Goal: Transaction & Acquisition: Obtain resource

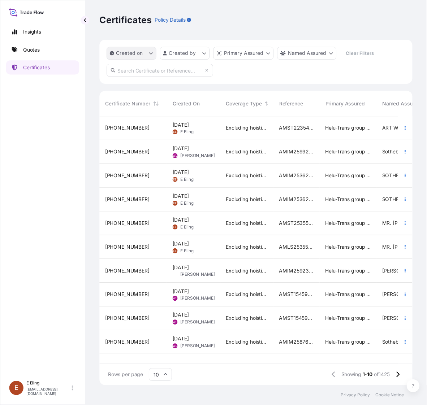
scroll to position [271, 311]
click at [192, 67] on input "text" at bounding box center [162, 71] width 108 height 13
paste input "AMST202800MMMM"
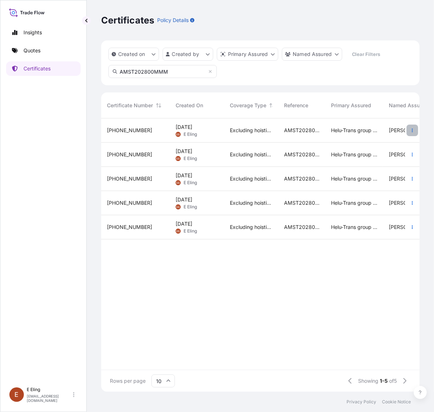
type input "AMST202800MMM"
click at [411, 129] on icon "button" at bounding box center [412, 130] width 4 height 4
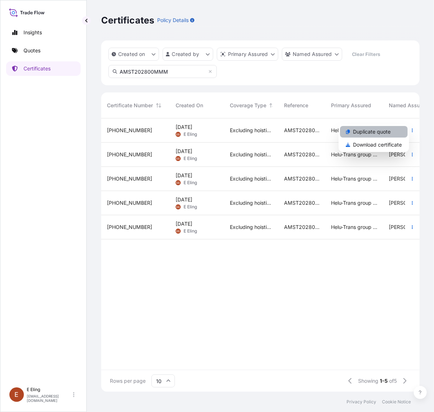
click at [389, 134] on p "Duplicate quote" at bounding box center [372, 131] width 38 height 7
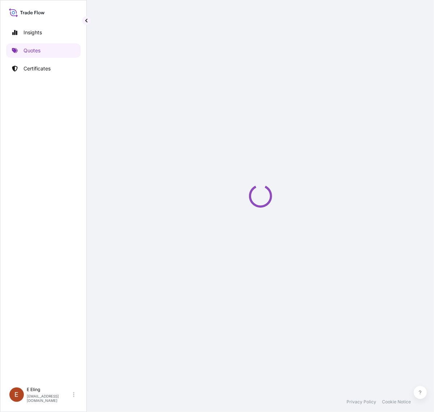
select select "STORAGE"
select select "Storage"
select select "[GEOGRAPHIC_DATA]"
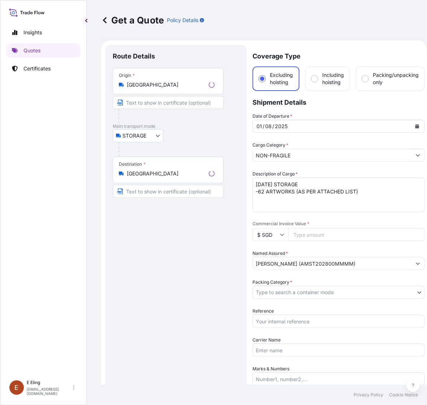
scroll to position [12, 0]
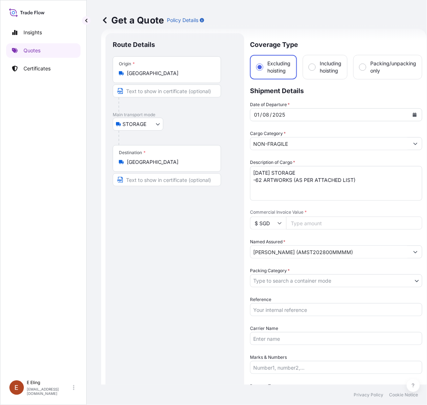
click at [413, 114] on icon "Calendar" at bounding box center [415, 115] width 4 height 4
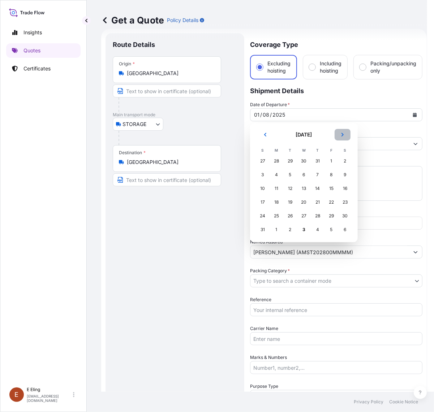
click at [341, 133] on icon "Next" at bounding box center [342, 135] width 2 height 4
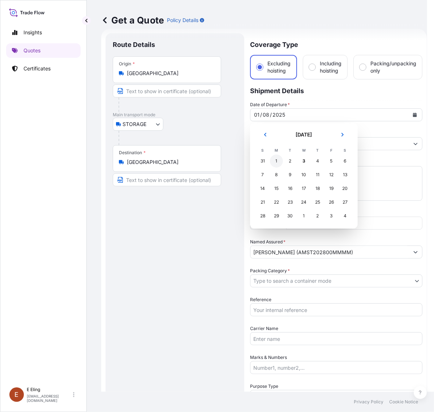
click at [277, 160] on div "1" at bounding box center [276, 161] width 13 height 13
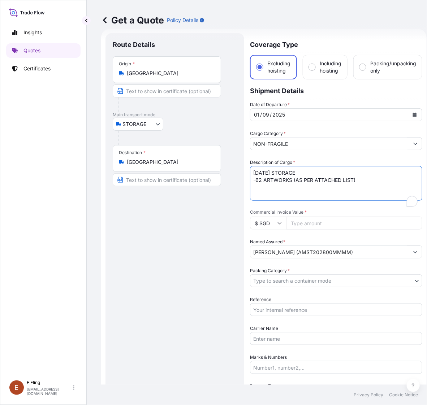
drag, startPoint x: 262, startPoint y: 172, endPoint x: 244, endPoint y: 172, distance: 18.1
click at [244, 172] on form "Route Details Place of loading Road / Inland Road / Inland Origin * Singapore M…" at bounding box center [263, 287] width 325 height 516
type textarea "SEP25 STORAGE -62 ARTWORKS (AS PER ATTACHED LIST)"
click at [311, 219] on input "Commercial Invoice Value *" at bounding box center [354, 223] width 136 height 13
paste input "8337365.16"
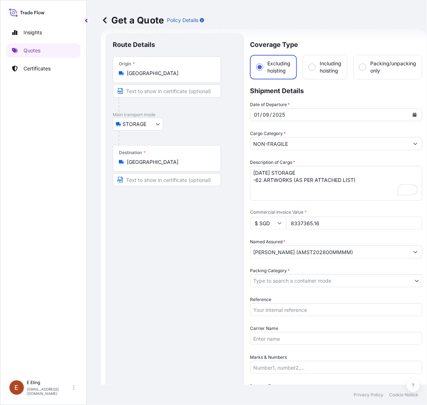
type input "8337365.16"
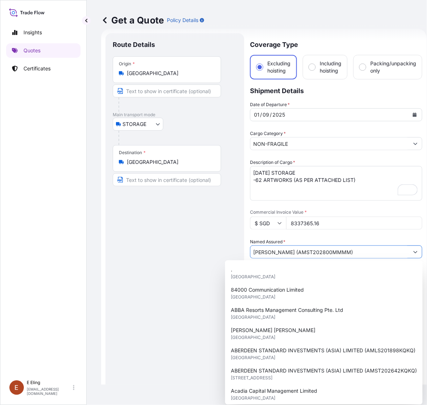
drag, startPoint x: 320, startPoint y: 250, endPoint x: 369, endPoint y: 250, distance: 49.8
click at [369, 250] on input "[PERSON_NAME] (AMST202800MMMM)" at bounding box center [329, 252] width 159 height 13
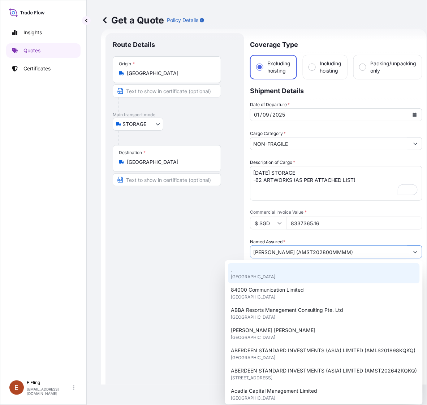
click at [185, 273] on div "Route Details Place of loading Road / Inland Road / Inland Origin * Singapore M…" at bounding box center [175, 286] width 124 height 493
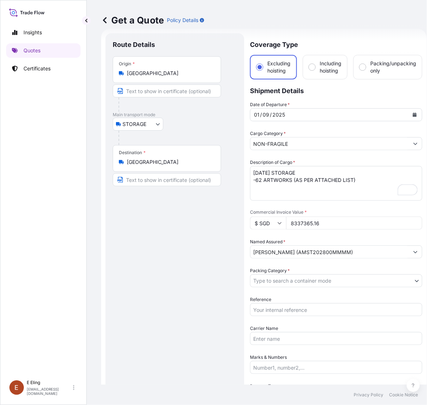
click at [282, 307] on input "Reference" at bounding box center [336, 309] width 172 height 13
paste input "AMST202800MMMM"
type input "AMST202800MMMM"
click at [280, 282] on body "15 options available. Insights Quotes Certificates E E Eling eeling@helutrans.c…" at bounding box center [213, 202] width 427 height 405
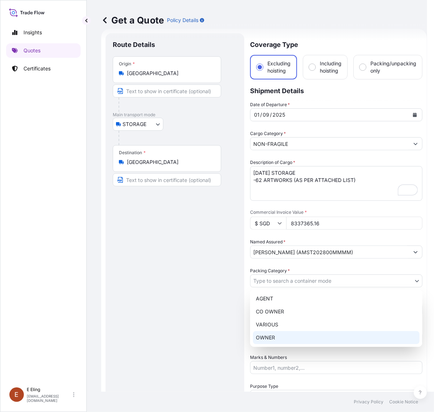
click at [273, 333] on div "AGENT CO OWNER VARIOUS OWNER" at bounding box center [336, 318] width 172 height 58
select select "27"
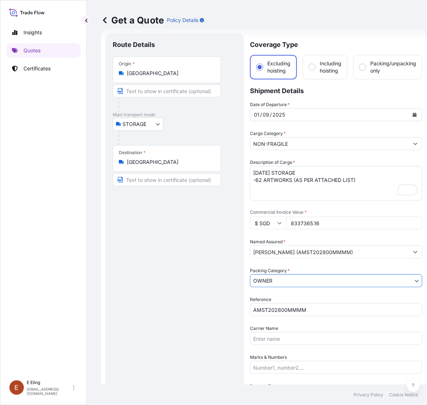
scroll to position [147, 0]
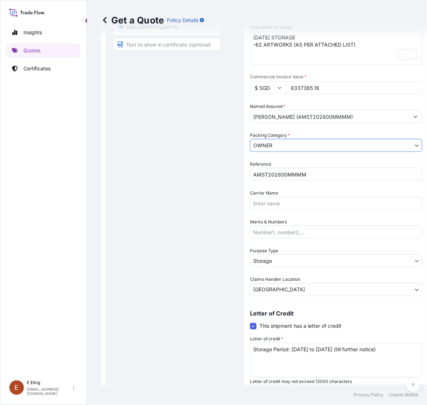
click at [288, 261] on body "15 options available. Insights Quotes Certificates E E Eling eeling@helutrans.c…" at bounding box center [213, 202] width 427 height 405
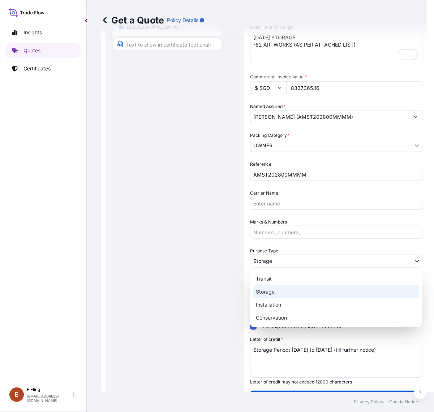
click at [269, 291] on div "Storage" at bounding box center [336, 291] width 166 height 13
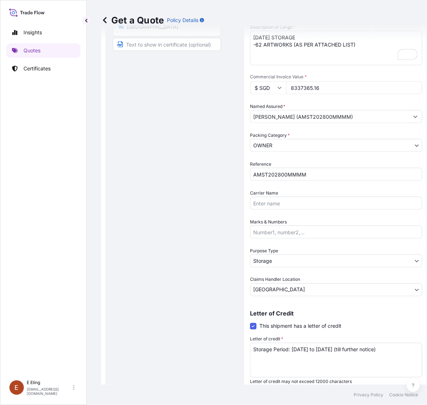
click at [314, 360] on textarea "Storage Period: [DATE] to [DATE] (till further notice)" at bounding box center [336, 360] width 172 height 35
click at [327, 351] on textarea "Storage Period: [DATE] to [DATE] (till further notice)" at bounding box center [336, 360] width 172 height 35
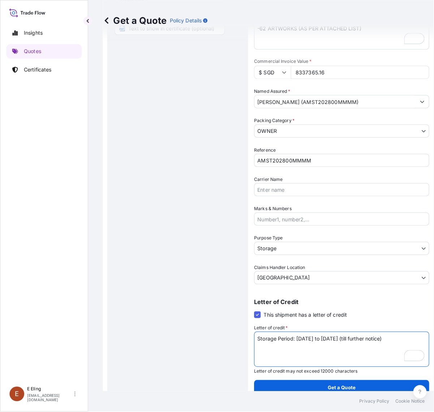
scroll to position [0, 0]
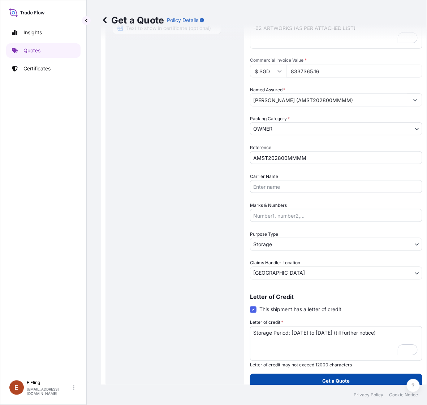
click at [329, 378] on p "Get a Quote" at bounding box center [335, 381] width 27 height 7
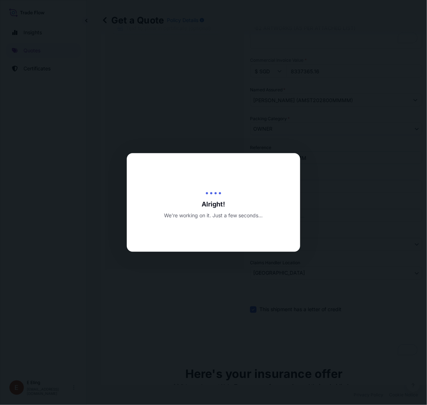
type input "[DATE]"
select select "STORAGE"
select select "Transit"
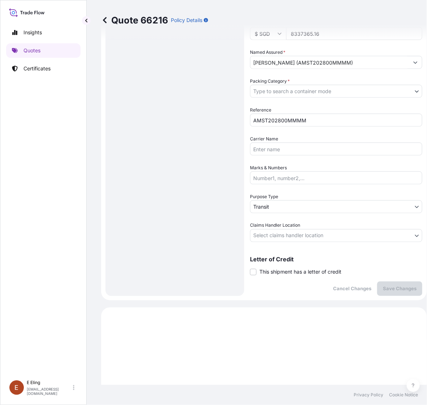
scroll to position [201, 0]
click at [288, 269] on span "This shipment has a letter of credit" at bounding box center [300, 272] width 82 height 7
click at [250, 269] on input "This shipment has a letter of credit" at bounding box center [250, 269] width 0 height 0
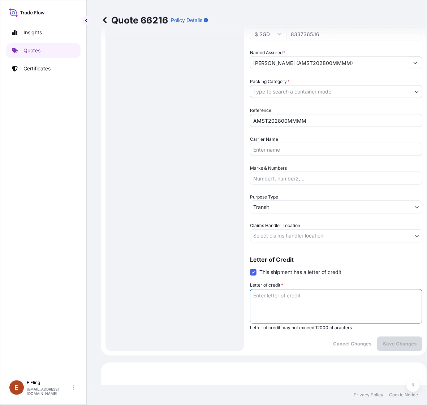
click at [286, 291] on textarea "Letter of credit *" at bounding box center [336, 306] width 172 height 35
paste textarea "Storage Period: [DATE] to [DATE] (till further notice)"
type textarea "Storage Period: [DATE] to [DATE] (till further notice)"
click at [294, 236] on body "Insights Quotes Certificates E E Eling eeling@helutrans.com Quote 66216 Policy …" at bounding box center [213, 202] width 427 height 405
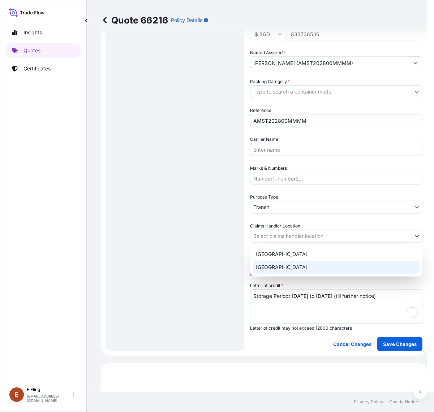
click at [285, 265] on div "[GEOGRAPHIC_DATA]" at bounding box center [336, 267] width 166 height 13
select select "[GEOGRAPHIC_DATA]"
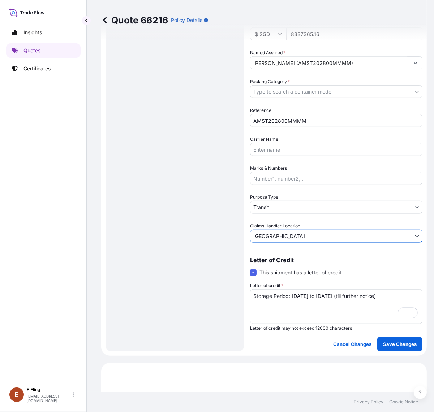
click at [299, 209] on body "Insights Quotes Certificates E E Eling eeling@helutrans.com Quote 66216 Policy …" at bounding box center [217, 206] width 434 height 412
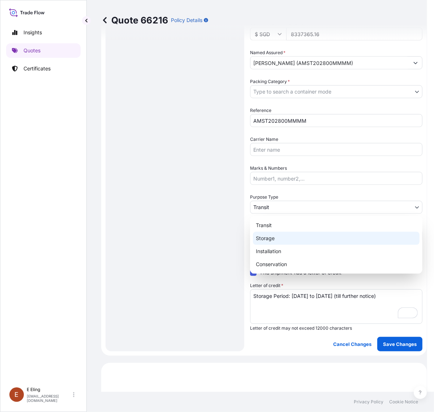
click at [290, 234] on div "Storage" at bounding box center [336, 238] width 166 height 13
select select "Storage"
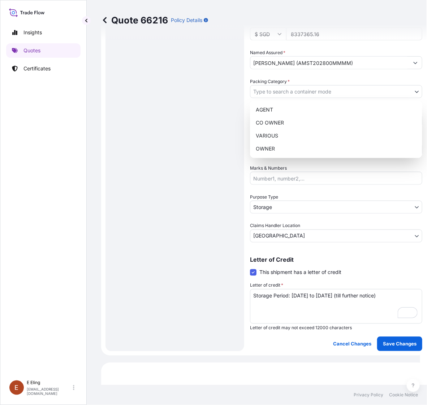
click at [272, 88] on body "Insights Quotes Certificates E E Eling eeling@helutrans.com Quote 66216 Policy …" at bounding box center [210, 202] width 420 height 405
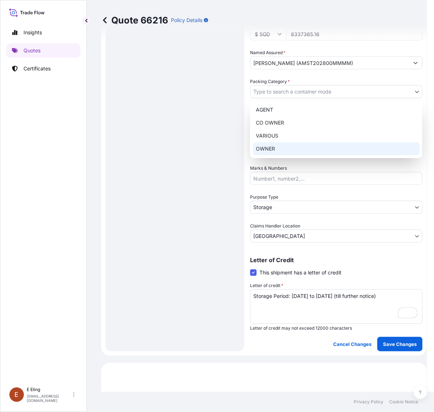
click at [280, 144] on div "OWNER" at bounding box center [336, 148] width 166 height 13
select select "27"
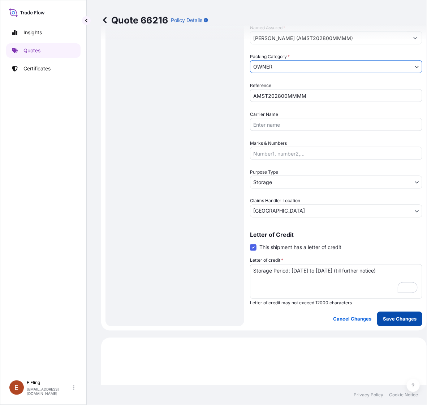
click at [394, 317] on p "Save Changes" at bounding box center [400, 319] width 34 height 7
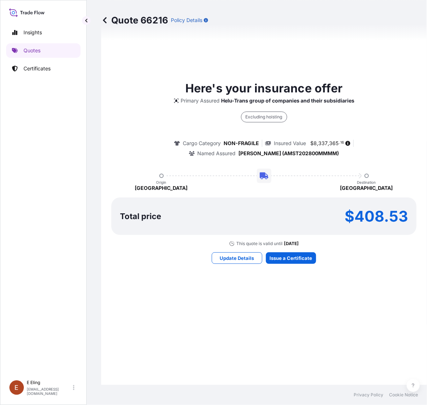
select select "STORAGE"
select select "Storage"
select select "[GEOGRAPHIC_DATA]"
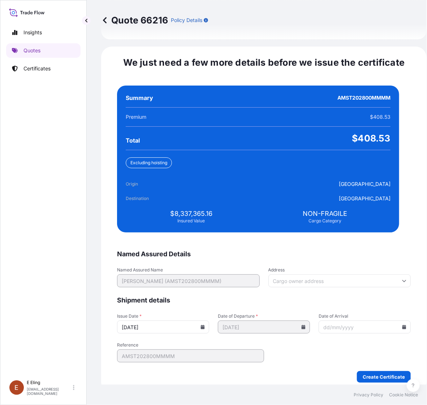
click at [207, 322] on input "[DATE]" at bounding box center [163, 327] width 92 height 13
click at [205, 325] on icon at bounding box center [203, 327] width 4 height 4
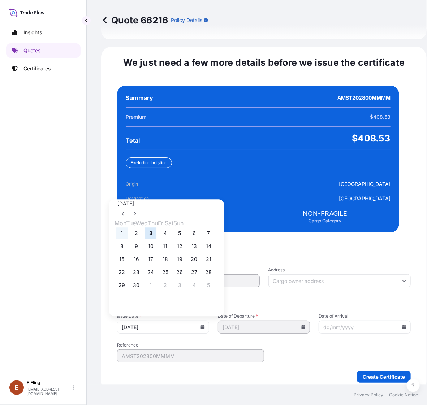
click at [123, 228] on button "1" at bounding box center [122, 234] width 12 height 12
type input "[DATE]"
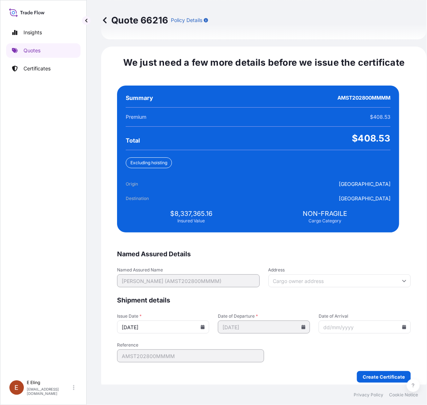
click at [392, 321] on input "Date of Arrival" at bounding box center [364, 327] width 92 height 13
drag, startPoint x: 390, startPoint y: 322, endPoint x: 380, endPoint y: 314, distance: 12.4
click at [389, 322] on input "Date of Arrival" at bounding box center [364, 327] width 92 height 13
click at [392, 321] on input "Date of Arrival" at bounding box center [364, 327] width 92 height 13
click at [402, 325] on icon at bounding box center [404, 327] width 4 height 4
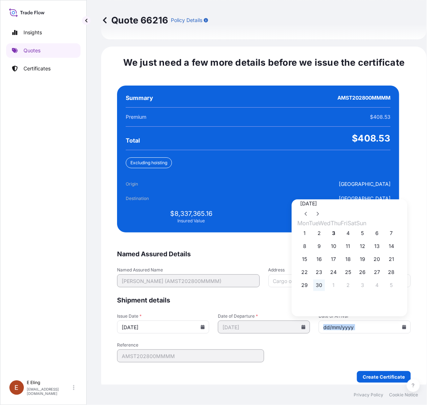
click at [325, 284] on button "30" at bounding box center [319, 286] width 12 height 12
type input "[DATE]"
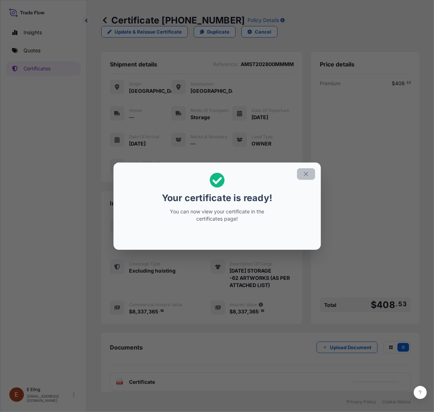
click at [313, 176] on button "button" at bounding box center [306, 174] width 18 height 12
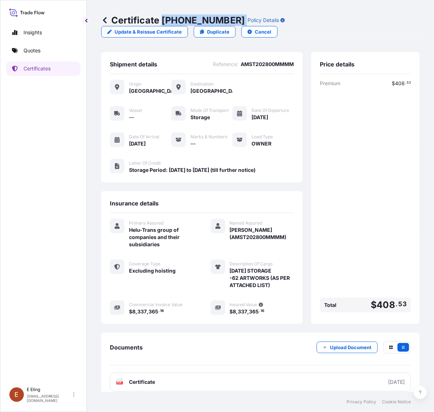
copy p "[PHONE_NUMBER]"
drag, startPoint x: 162, startPoint y: 20, endPoint x: 230, endPoint y: 19, distance: 68.6
click at [230, 19] on div "Certificate 31504-1440-1 Policy Details" at bounding box center [192, 20] width 183 height 12
click at [341, 146] on div "Premium $ 408 . 53 Total $ 408 . 53" at bounding box center [365, 197] width 91 height 235
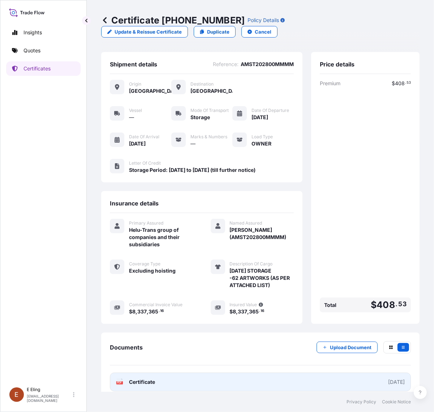
click at [179, 381] on link "PDF Certificate [DATE]" at bounding box center [260, 382] width 301 height 19
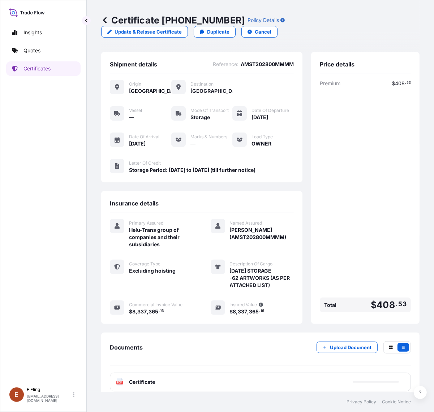
click at [347, 336] on div "Documents Upload Document PDF Certificate" at bounding box center [260, 367] width 318 height 68
click at [347, 344] on p "Upload Document" at bounding box center [351, 347] width 42 height 7
click at [385, 258] on div "Premium $ 408 . 53 Total $ 408 . 53" at bounding box center [365, 197] width 91 height 235
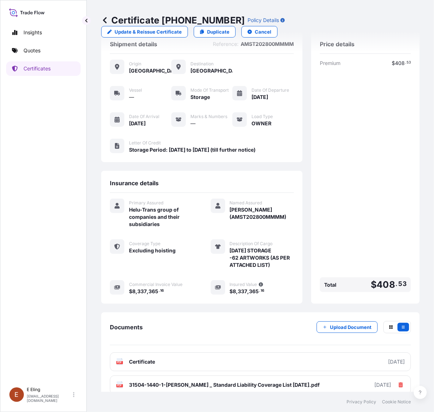
scroll to position [29, 0]
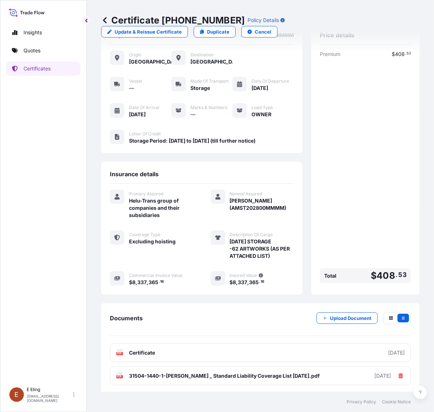
click at [336, 184] on div "Premium $ 408 . 53 Total $ 408 . 53" at bounding box center [365, 168] width 91 height 235
click at [353, 183] on div "Premium $ 408 . 53 Total $ 408 . 53" at bounding box center [365, 168] width 91 height 235
click at [347, 179] on div "Premium $ 408 . 53 Total $ 408 . 53" at bounding box center [365, 168] width 91 height 235
click at [271, 314] on div "Documents Upload Document" at bounding box center [260, 324] width 301 height 24
click at [174, 312] on div "Documents Upload Document" at bounding box center [260, 324] width 301 height 24
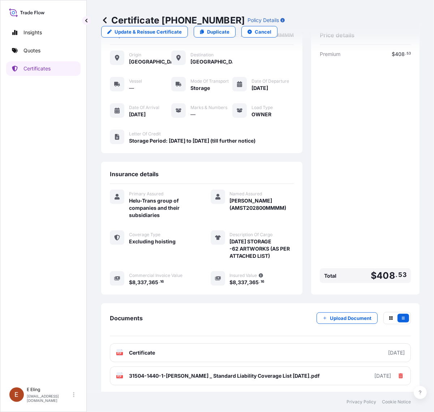
click at [54, 76] on div "Insights Quotes Certificates" at bounding box center [43, 201] width 74 height 365
click at [45, 67] on p "Certificates" at bounding box center [36, 68] width 27 height 7
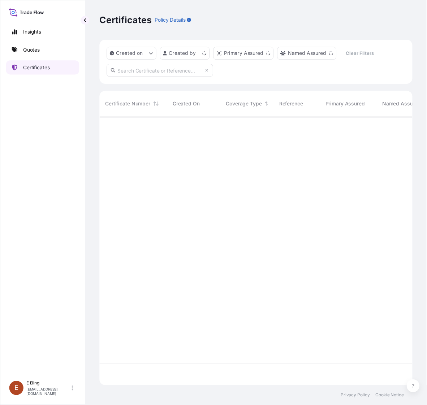
scroll to position [271, 311]
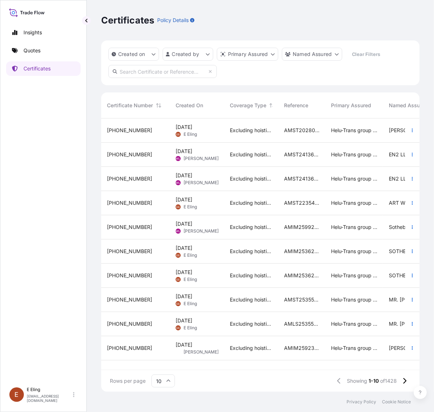
click at [191, 76] on input "text" at bounding box center [162, 71] width 108 height 13
paste input "AMST231915RSRS"
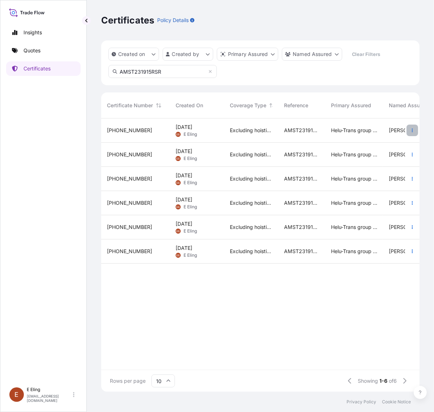
type input "AMST231915RSR"
click at [412, 128] on icon "button" at bounding box center [412, 130] width 4 height 4
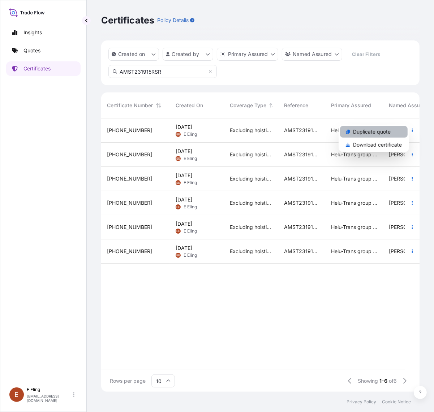
click at [391, 134] on link "Duplicate quote" at bounding box center [374, 132] width 68 height 12
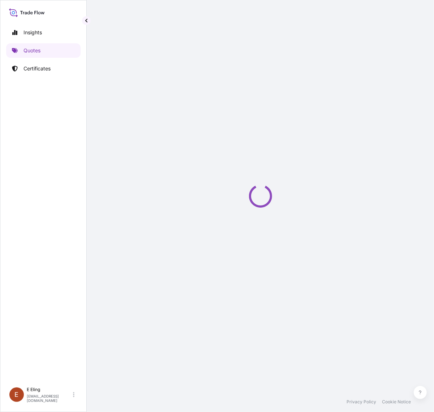
select select "STORAGE"
select select "Storage"
select select "[GEOGRAPHIC_DATA]"
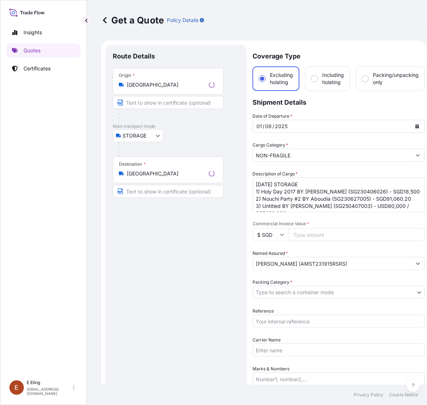
scroll to position [12, 0]
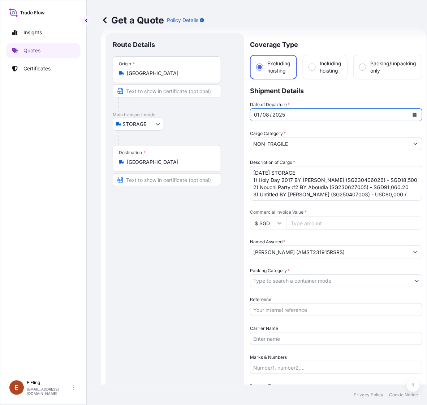
click at [417, 113] on button "Calendar" at bounding box center [415, 115] width 12 height 12
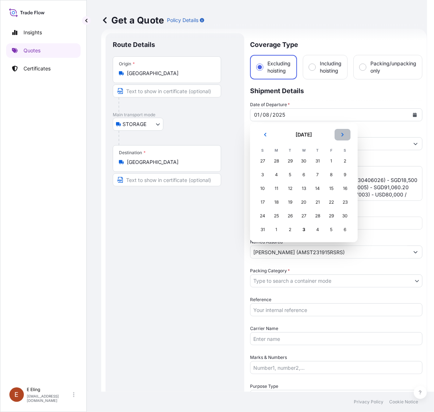
click at [340, 133] on icon "Next" at bounding box center [342, 135] width 4 height 4
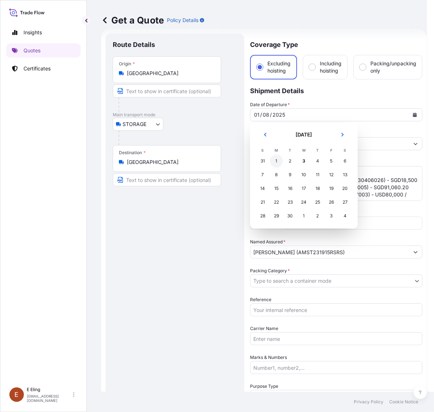
click at [275, 160] on div "1" at bounding box center [276, 161] width 13 height 13
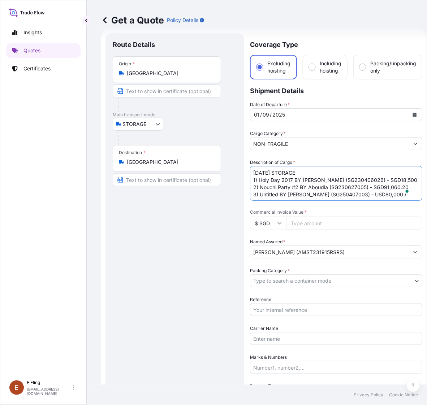
drag, startPoint x: 265, startPoint y: 174, endPoint x: 244, endPoint y: 172, distance: 21.0
click at [244, 172] on form "Route Details Place of loading Road / Inland Road / Inland Origin * Singapore M…" at bounding box center [263, 287] width 325 height 516
type textarea "SEP25 STORAGE 1) Holy Day 2017 BY Antoine Rose (SG230406026) - SGD18,500 2) Nou…"
click at [299, 304] on input "Reference" at bounding box center [336, 309] width 172 height 13
paste input "AMST231915RSRS"
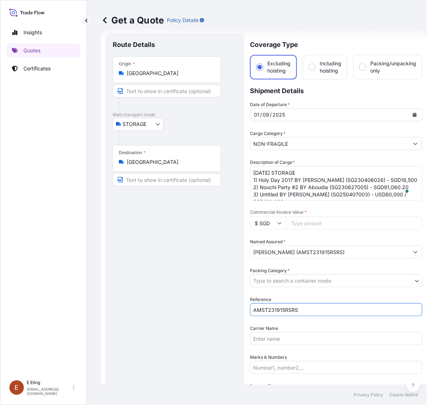
type input "AMST231915RSRS"
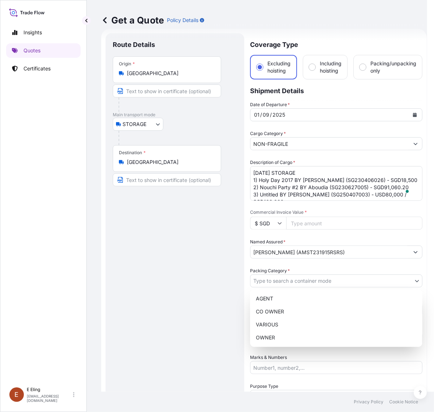
click at [291, 280] on body "Insights Quotes Certificates E E Eling eeling@helutrans.com Get a Quote Policy …" at bounding box center [213, 206] width 427 height 412
click at [275, 336] on div "OWNER" at bounding box center [336, 337] width 166 height 13
select select "27"
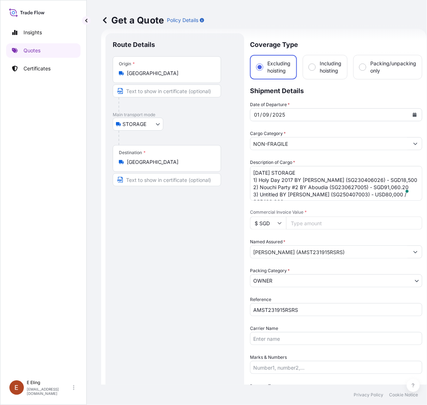
click at [306, 223] on input "Commercial Invoice Value *" at bounding box center [354, 223] width 136 height 13
paste input "217560.20"
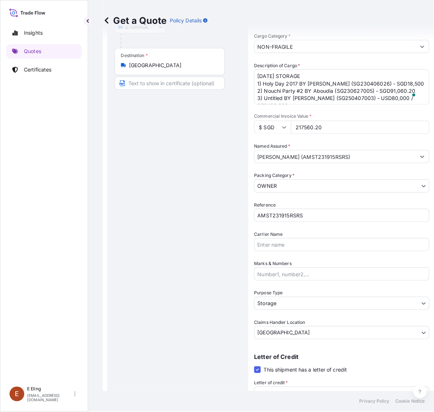
scroll to position [164, 0]
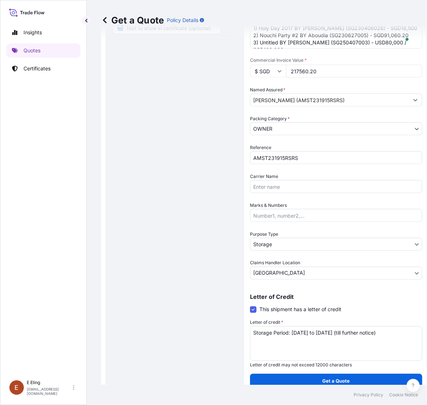
type input "217560.20"
click at [324, 382] on p "Get a Quote" at bounding box center [335, 381] width 27 height 7
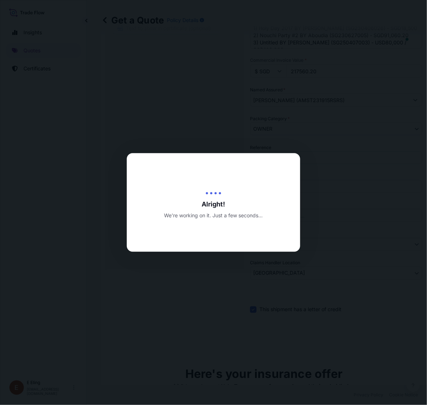
type input "[DATE]"
select select "STORAGE"
select select "Transit"
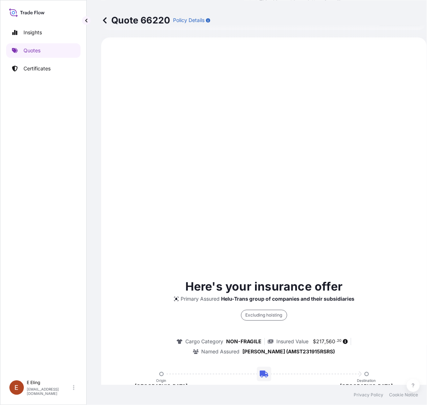
scroll to position [201, 0]
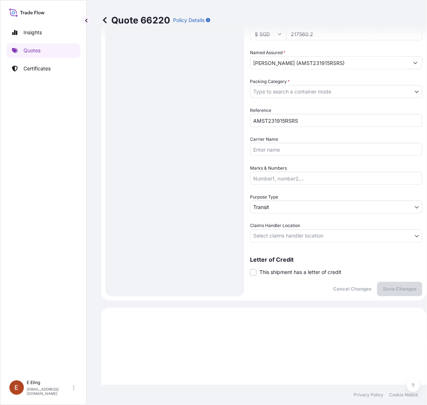
click at [313, 273] on span "This shipment has a letter of credit" at bounding box center [300, 272] width 82 height 7
click at [250, 269] on input "This shipment has a letter of credit" at bounding box center [250, 269] width 0 height 0
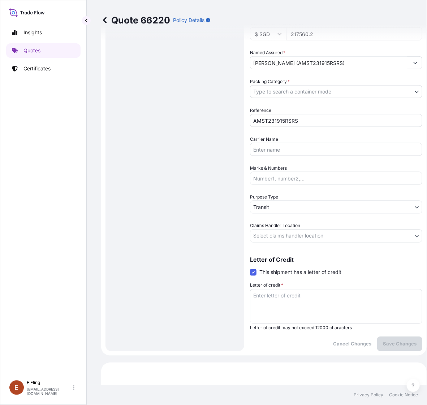
click at [308, 293] on textarea "Letter of credit *" at bounding box center [336, 306] width 172 height 35
paste textarea "Storage Period: [DATE] to [DATE] (till further notice)"
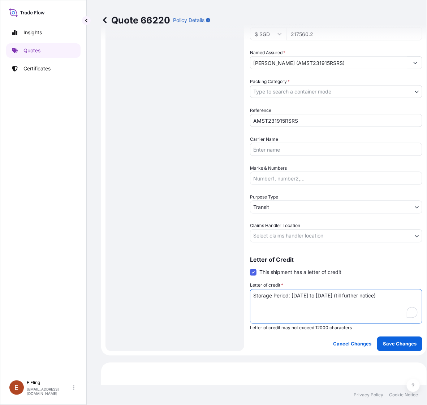
type textarea "Storage Period: [DATE] to [DATE] (till further notice)"
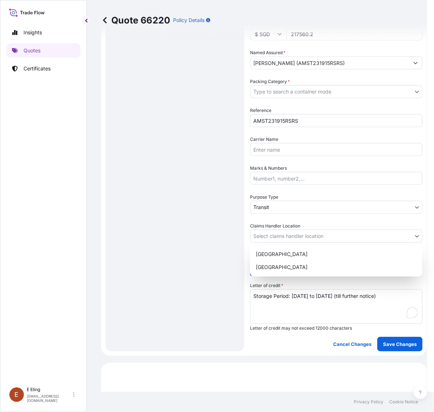
click at [302, 238] on body "Insights Quotes Certificates E E Eling eeling@helutrans.com Quote 66220 Policy …" at bounding box center [213, 206] width 427 height 412
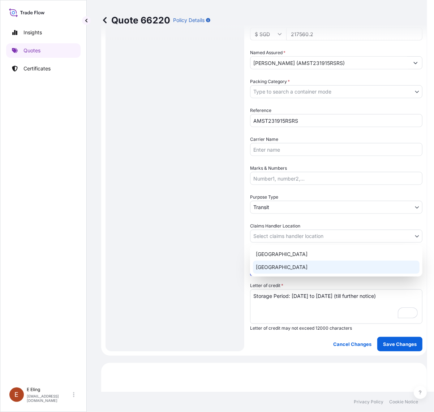
click at [283, 261] on div "[GEOGRAPHIC_DATA]" at bounding box center [336, 267] width 166 height 13
select select "[GEOGRAPHIC_DATA]"
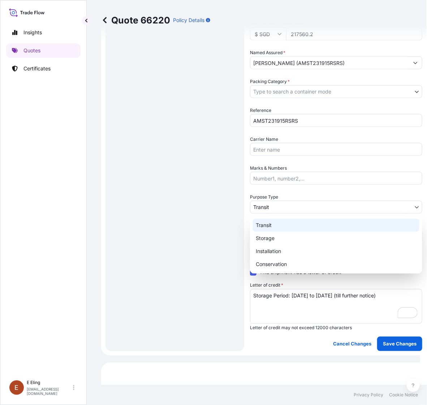
click at [280, 206] on body "Insights Quotes Certificates E E Eling eeling@helutrans.com Quote 66220 Policy …" at bounding box center [210, 202] width 420 height 405
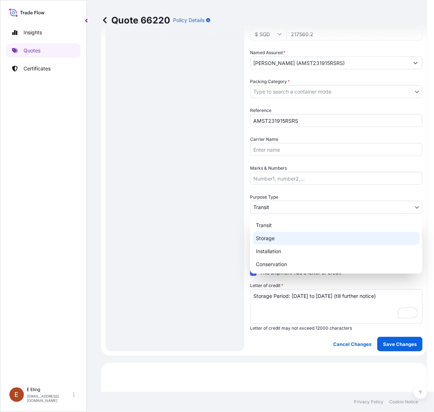
click at [282, 239] on div "Storage" at bounding box center [336, 238] width 166 height 13
select select "Storage"
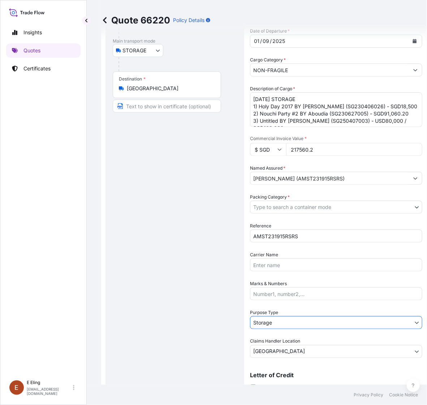
scroll to position [65, 0]
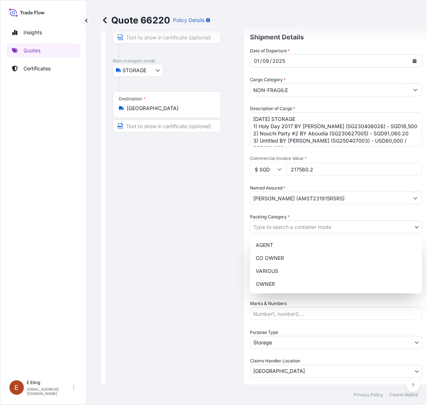
click at [306, 220] on body "Insights Quotes Certificates E E Eling eeling@helutrans.com Quote 66220 Policy …" at bounding box center [210, 202] width 420 height 405
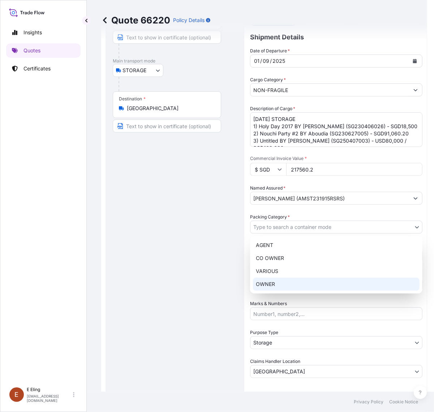
click at [284, 284] on div "OWNER" at bounding box center [336, 284] width 166 height 13
select select "27"
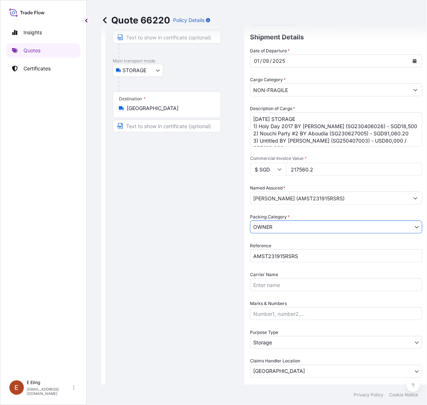
scroll to position [123, 0]
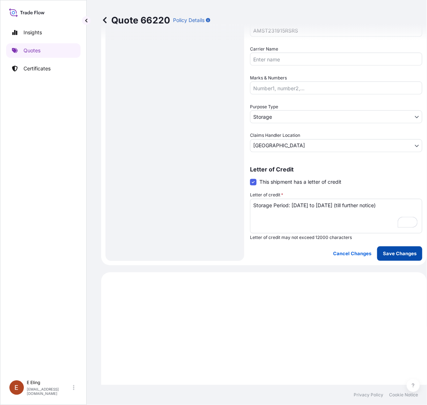
click at [396, 255] on p "Save Changes" at bounding box center [400, 253] width 34 height 7
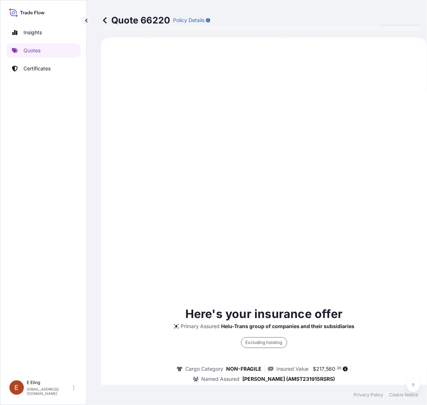
select select "STORAGE"
select select "Storage"
select select "[GEOGRAPHIC_DATA]"
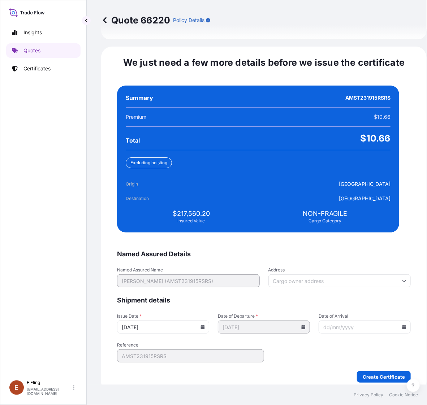
click at [207, 321] on input "[DATE]" at bounding box center [163, 327] width 92 height 13
click at [205, 325] on icon at bounding box center [203, 327] width 4 height 4
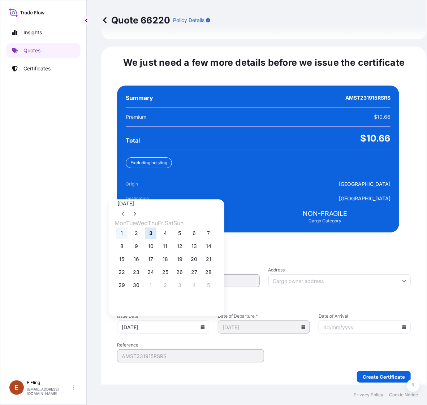
click at [124, 228] on button "1" at bounding box center [122, 234] width 12 height 12
type input "[DATE]"
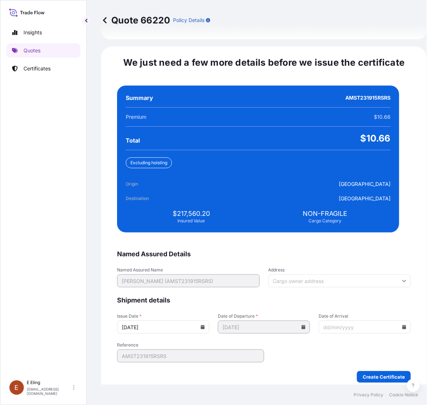
click at [402, 325] on icon at bounding box center [404, 327] width 4 height 4
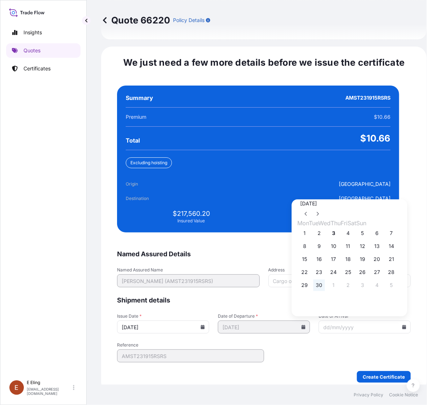
click at [324, 280] on button "30" at bounding box center [319, 286] width 12 height 12
type input "[DATE]"
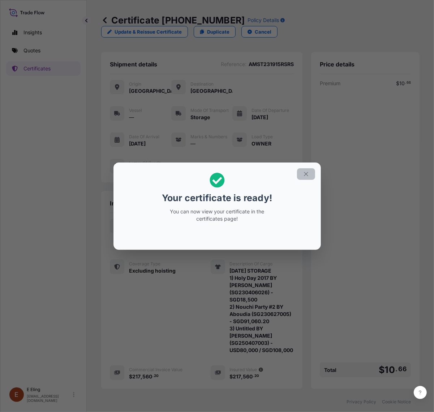
click at [311, 169] on button "button" at bounding box center [306, 174] width 18 height 12
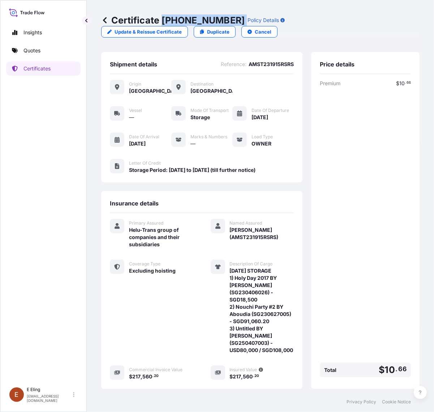
copy p "[PHONE_NUMBER]"
drag, startPoint x: 163, startPoint y: 18, endPoint x: 227, endPoint y: 23, distance: 63.8
click at [227, 23] on div "Certificate 31504-1441-1 Policy Details" at bounding box center [192, 20] width 183 height 12
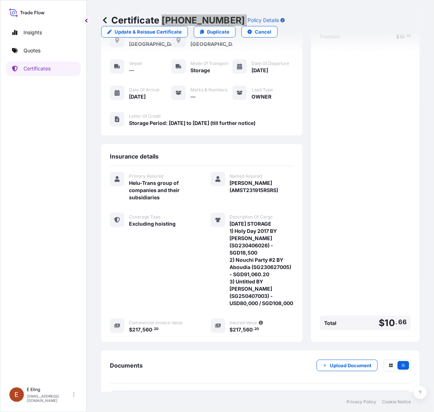
scroll to position [78, 0]
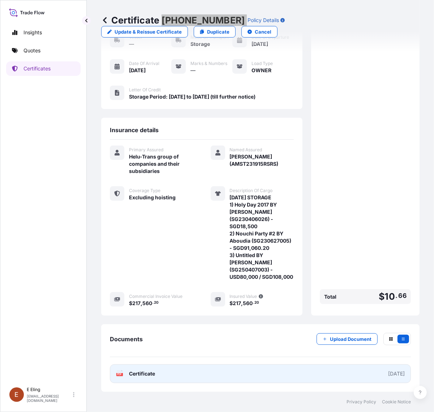
click at [277, 377] on link "PDF Certificate [DATE]" at bounding box center [260, 373] width 301 height 19
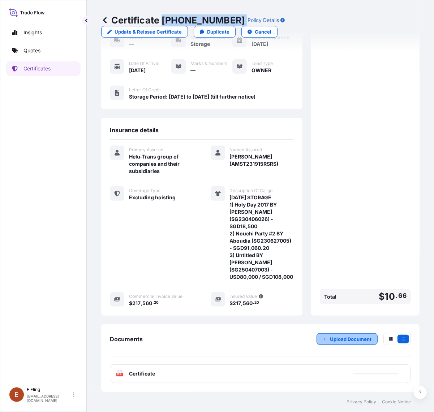
click at [339, 335] on p "Upload Document" at bounding box center [351, 338] width 42 height 7
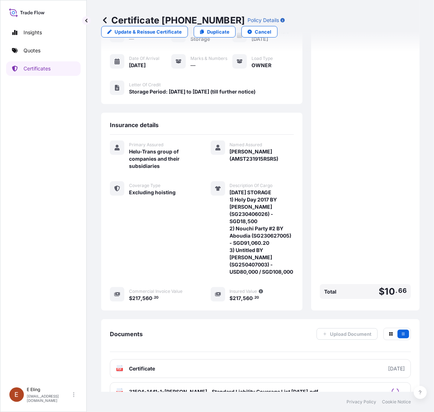
drag, startPoint x: 342, startPoint y: 136, endPoint x: 350, endPoint y: 130, distance: 9.8
click at [346, 135] on div "Premium $ 10 . 66 Total $ 10 . 66" at bounding box center [365, 151] width 91 height 300
click at [53, 70] on link "Certificates" at bounding box center [43, 68] width 74 height 14
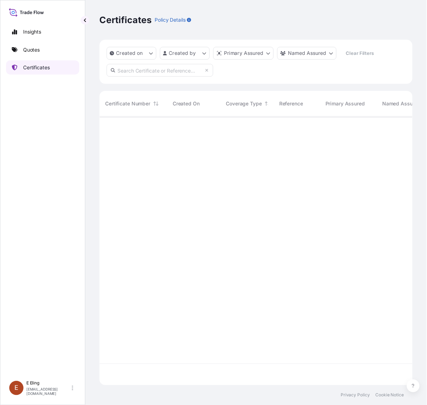
scroll to position [271, 311]
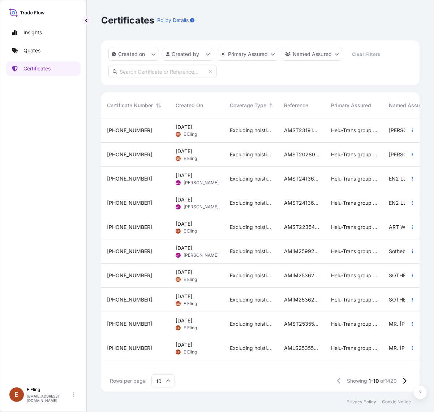
click at [162, 74] on input "text" at bounding box center [162, 71] width 108 height 13
paste input "AMST233261FHFH"
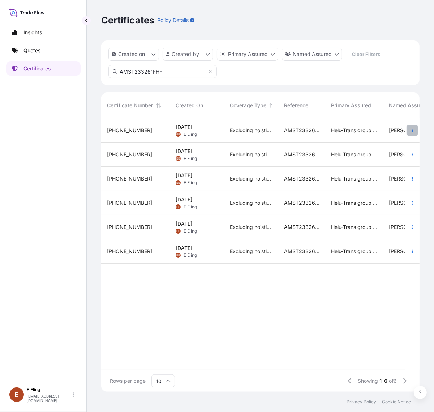
type input "AMST233261FHF"
click at [412, 131] on icon "button" at bounding box center [412, 130] width 4 height 4
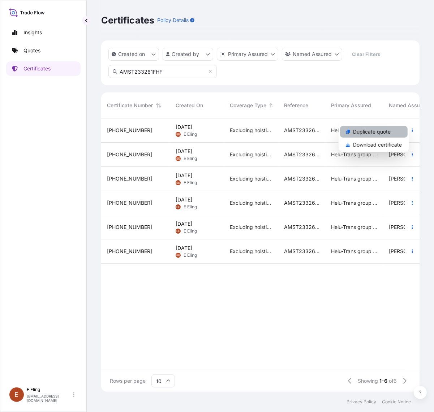
click at [392, 133] on link "Duplicate quote" at bounding box center [374, 132] width 68 height 12
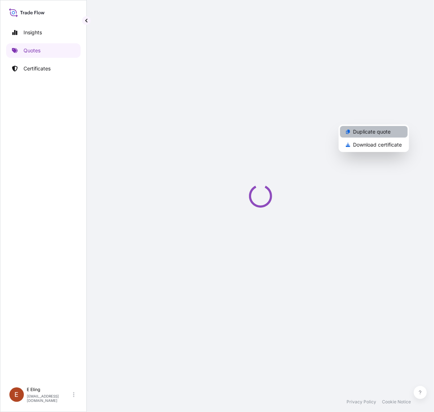
select select "STORAGE"
select select "Storage"
select select "[GEOGRAPHIC_DATA]"
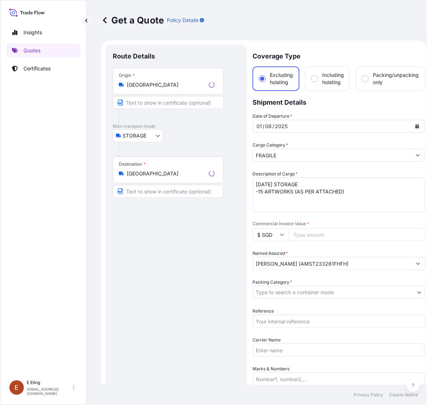
scroll to position [12, 0]
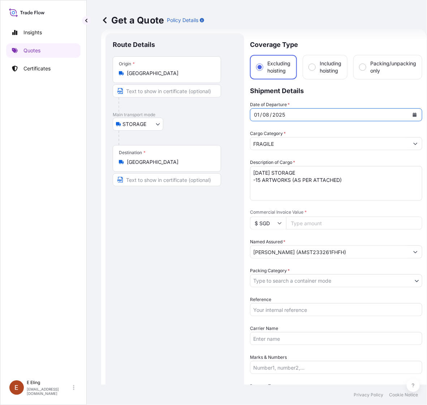
click at [413, 116] on icon "Calendar" at bounding box center [415, 115] width 4 height 4
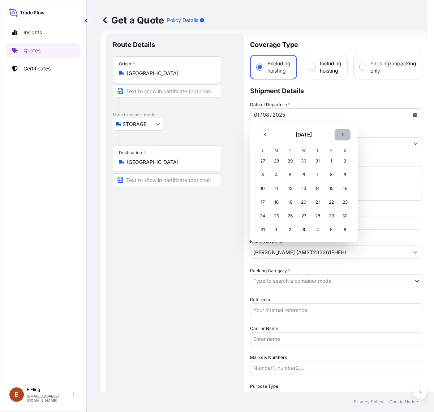
click at [339, 134] on button "Next" at bounding box center [342, 135] width 16 height 12
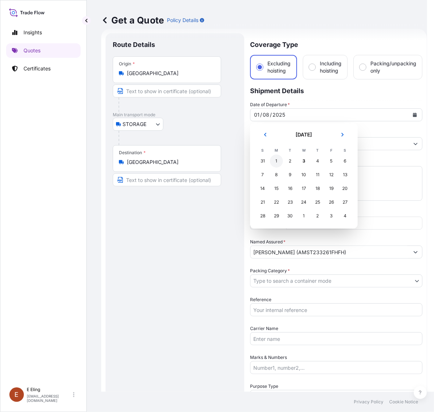
click at [278, 158] on div "1" at bounding box center [276, 161] width 13 height 13
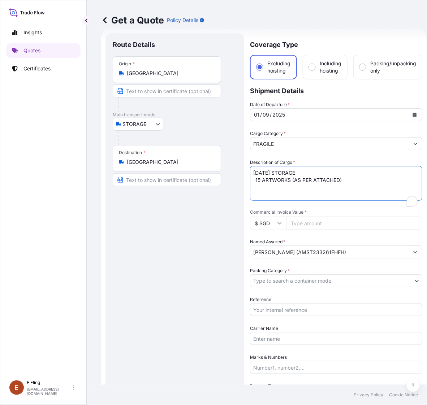
drag, startPoint x: 263, startPoint y: 172, endPoint x: 242, endPoint y: 171, distance: 21.0
click at [242, 171] on form "Route Details Place of loading Road / Inland Road / Inland Origin * Singapore M…" at bounding box center [263, 287] width 325 height 516
type textarea "SEP25 STORAGE -15 ARTWORKS (AS PER ATTACHED)"
click at [302, 312] on input "Reference" at bounding box center [336, 309] width 172 height 13
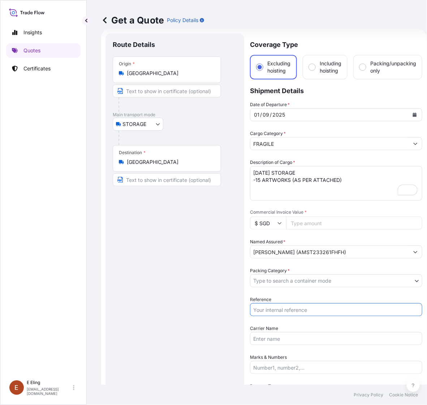
paste input "AMST233261FHFH"
type input "AMST233261FHFH"
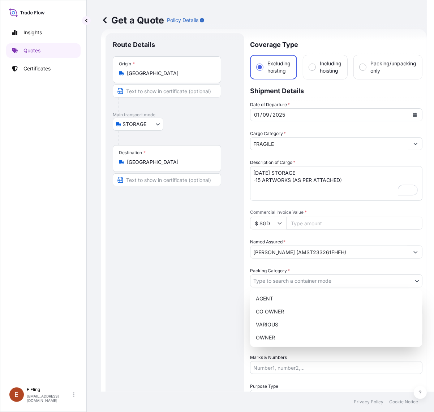
click at [286, 284] on body "Insights Quotes Certificates E E Eling eeling@helutrans.com Get a Quote Policy …" at bounding box center [213, 206] width 427 height 412
click at [286, 337] on div "OWNER" at bounding box center [336, 337] width 166 height 13
select select "27"
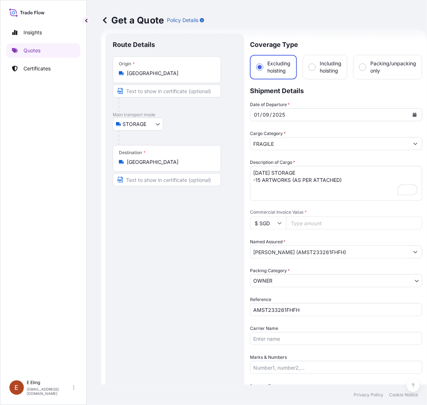
click at [308, 222] on input "Commercial Invoice Value *" at bounding box center [354, 223] width 136 height 13
paste input "587554.88"
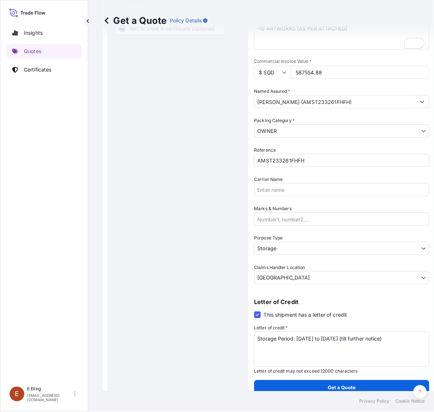
scroll to position [164, 0]
type input "587554.88"
click at [336, 378] on p "Get a Quote" at bounding box center [335, 381] width 27 height 7
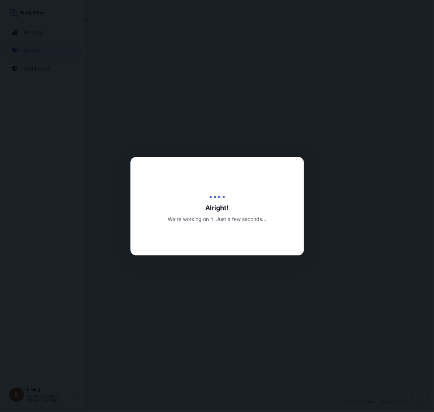
select select "STORAGE"
select select "Transit"
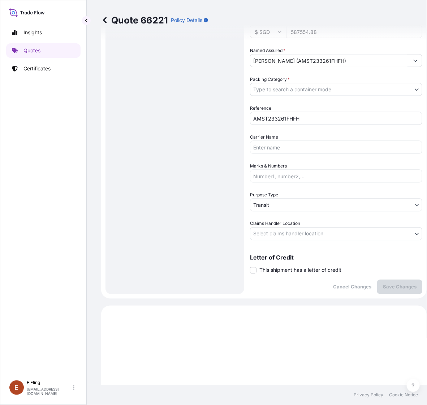
scroll to position [201, 0]
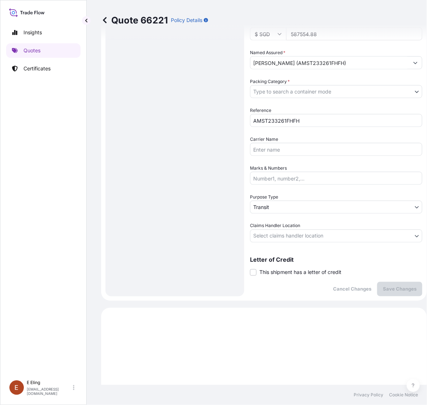
click at [318, 270] on span "This shipment has a letter of credit" at bounding box center [300, 272] width 82 height 7
click at [250, 269] on input "This shipment has a letter of credit" at bounding box center [250, 269] width 0 height 0
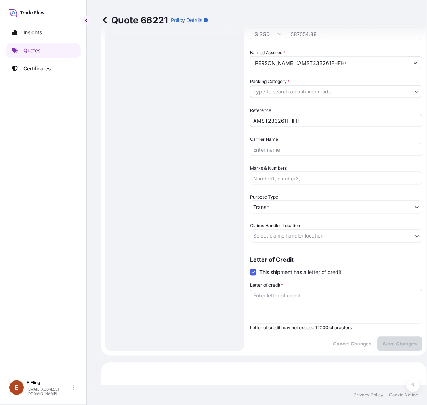
click at [317, 290] on textarea "Letter of credit *" at bounding box center [336, 306] width 172 height 35
paste textarea "Storage Period: [DATE] to [DATE] (till further notice)"
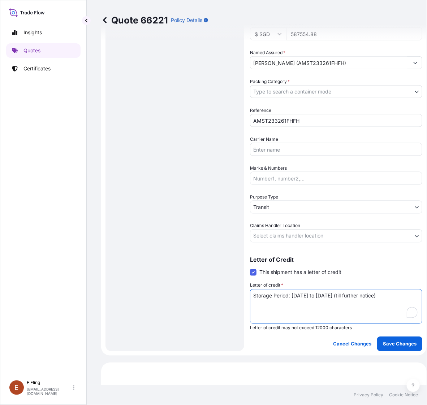
type textarea "Storage Period: [DATE] to [DATE] (till further notice)"
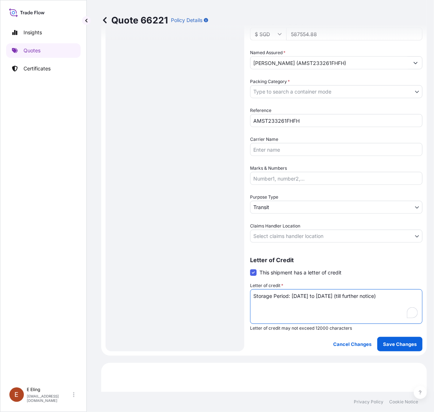
click at [304, 232] on body "Insights Quotes Certificates E E Eling eeling@helutrans.com Quote 66221 Policy …" at bounding box center [217, 206] width 434 height 412
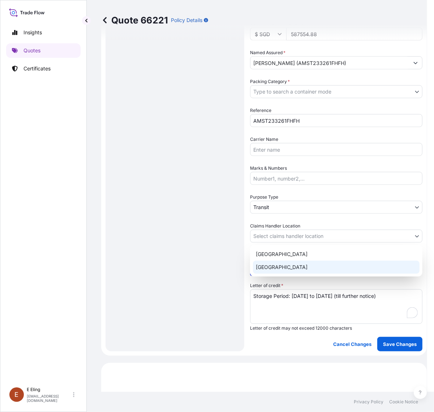
click at [293, 265] on div "[GEOGRAPHIC_DATA]" at bounding box center [336, 267] width 166 height 13
select select "[GEOGRAPHIC_DATA]"
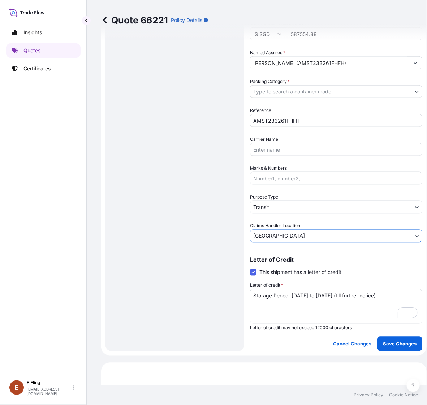
click at [286, 206] on body "Insights Quotes Certificates E E Eling eeling@helutrans.com Quote 66221 Policy …" at bounding box center [213, 202] width 427 height 405
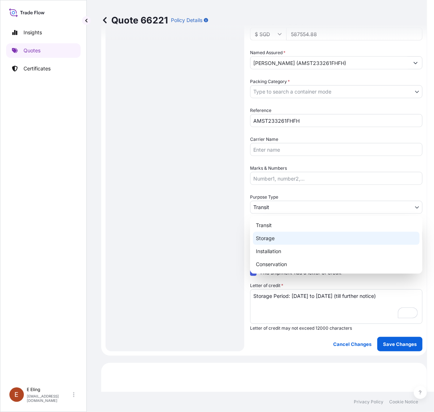
click at [271, 240] on div "Storage" at bounding box center [336, 238] width 166 height 13
select select "Storage"
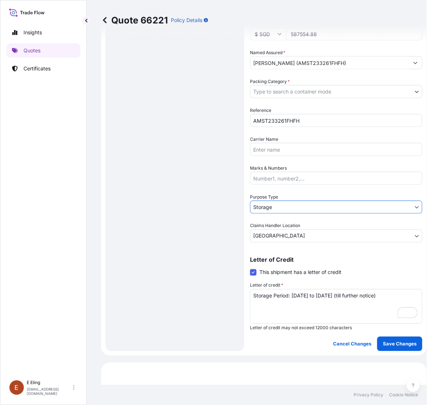
click at [289, 152] on input "Carrier Name" at bounding box center [336, 149] width 172 height 13
click at [298, 93] on body "Insights Quotes Certificates E E Eling eeling@helutrans.com Quote 66221 Policy …" at bounding box center [213, 202] width 427 height 405
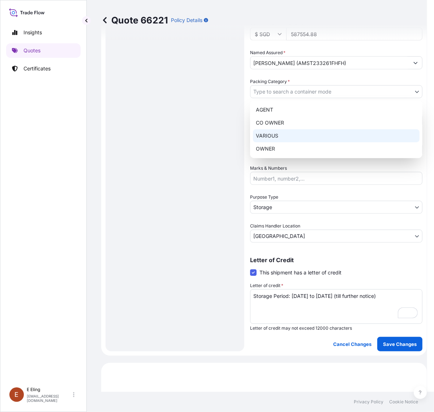
click at [279, 147] on div "OWNER" at bounding box center [336, 148] width 166 height 13
select select "27"
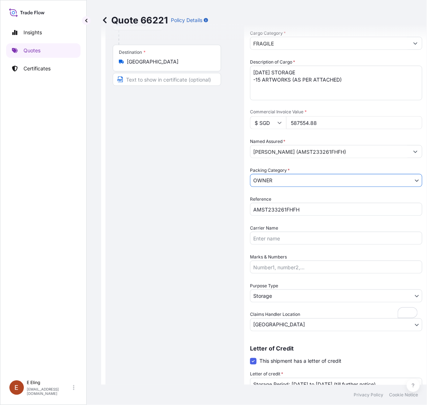
scroll to position [20, 0]
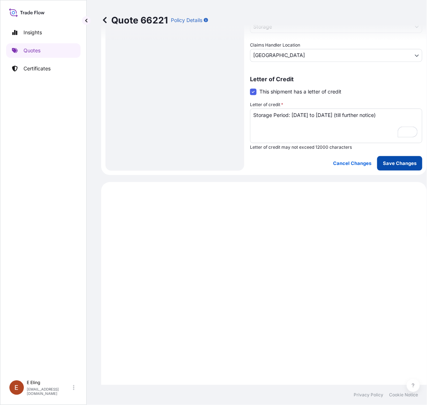
click at [396, 163] on p "Save Changes" at bounding box center [400, 163] width 34 height 7
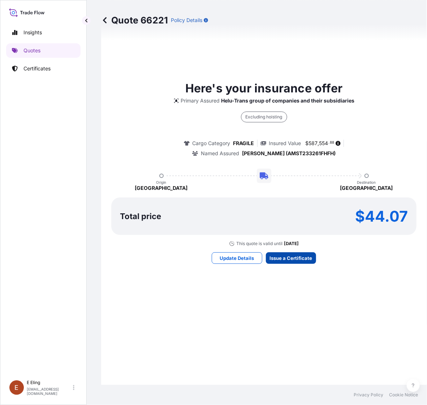
select select "STORAGE"
select select "Storage"
select select "[GEOGRAPHIC_DATA]"
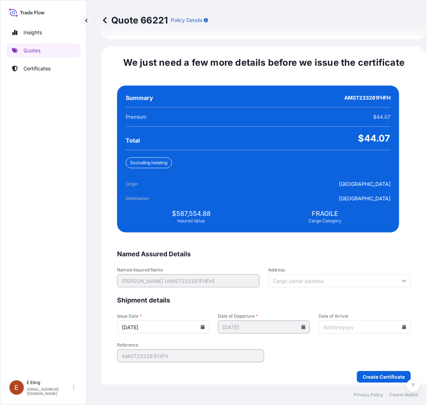
click at [205, 325] on icon at bounding box center [203, 327] width 4 height 4
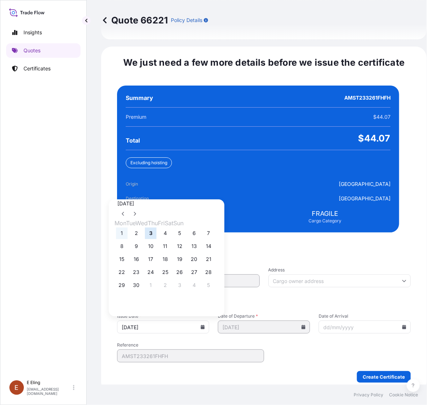
click at [120, 228] on button "1" at bounding box center [122, 234] width 12 height 12
type input "[DATE]"
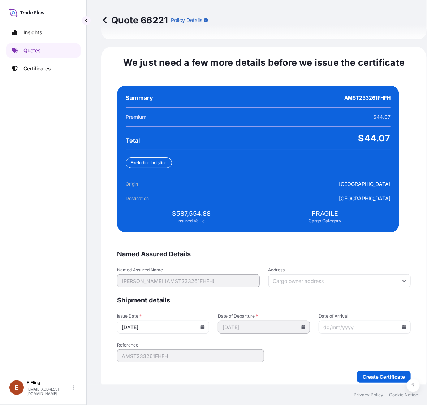
click at [402, 325] on icon at bounding box center [404, 327] width 4 height 4
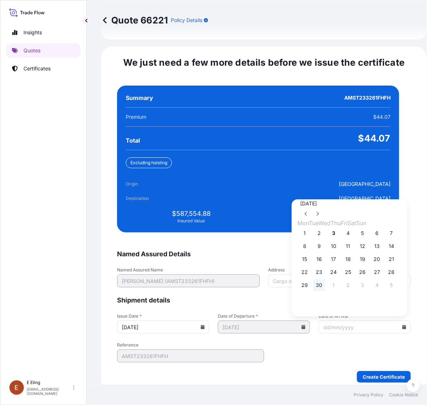
click at [324, 281] on button "30" at bounding box center [319, 286] width 12 height 12
type input "[DATE]"
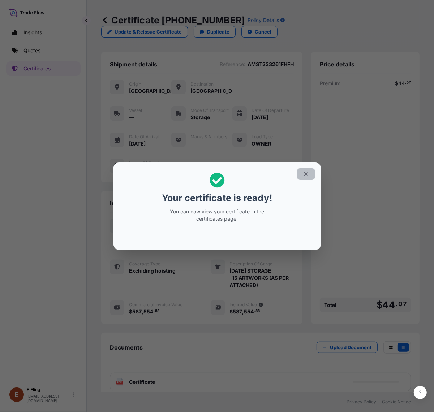
click at [306, 172] on icon "button" at bounding box center [306, 174] width 6 height 6
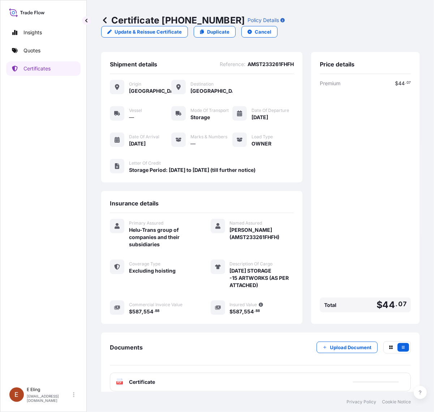
click at [251, 381] on div "PDF Certificate" at bounding box center [260, 382] width 301 height 19
click at [251, 380] on div "PDF Certificate" at bounding box center [260, 382] width 301 height 19
click at [251, 380] on link "PDF Certificate [DATE]" at bounding box center [260, 382] width 301 height 19
click at [35, 71] on p "Certificates" at bounding box center [36, 68] width 27 height 7
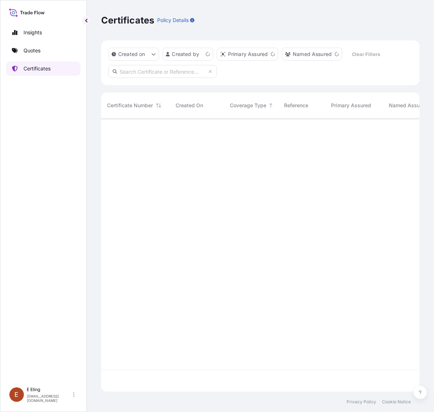
scroll to position [271, 311]
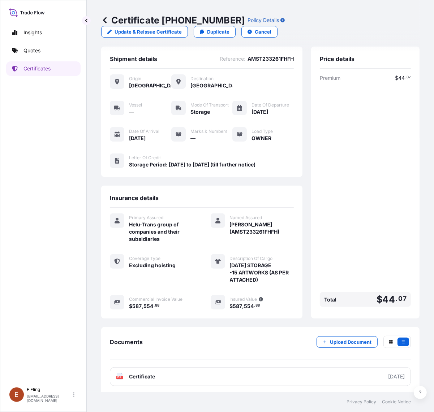
scroll to position [6, 0]
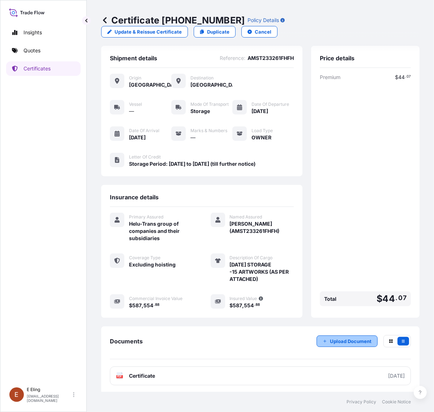
click at [334, 338] on p "Upload Document" at bounding box center [351, 341] width 42 height 7
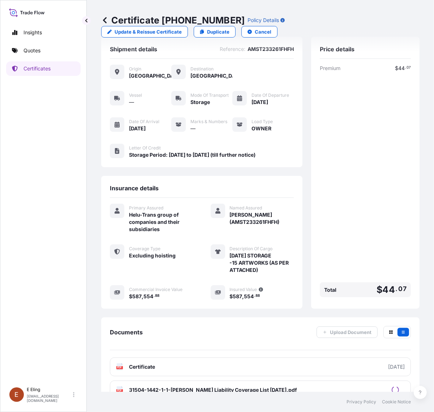
scroll to position [29, 0]
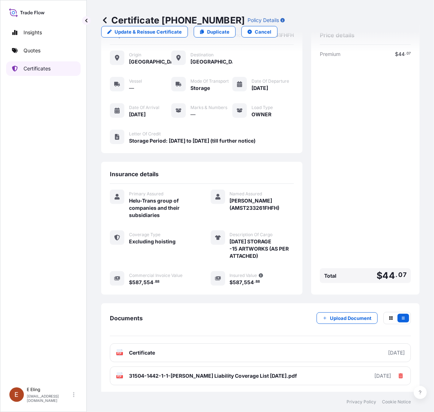
click at [37, 71] on p "Certificates" at bounding box center [36, 68] width 27 height 7
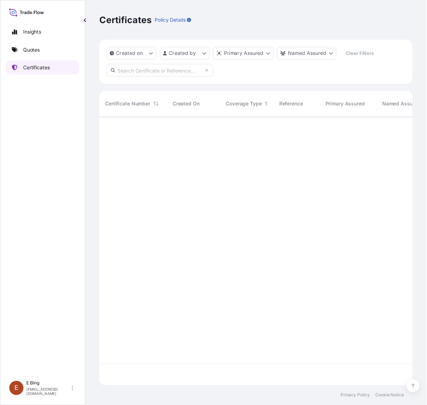
scroll to position [271, 311]
click at [122, 75] on input "text" at bounding box center [162, 71] width 108 height 13
paste input "AMST251051RCZJ"
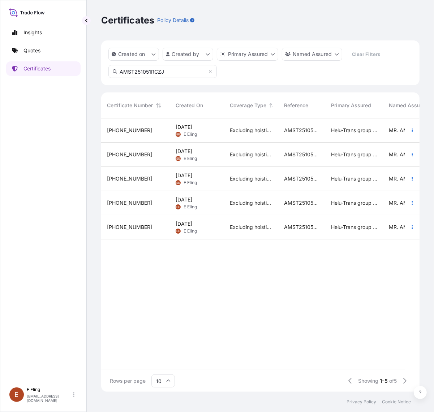
type input "AMST251051RCZJ"
click at [405, 130] on div at bounding box center [412, 130] width 14 height 24
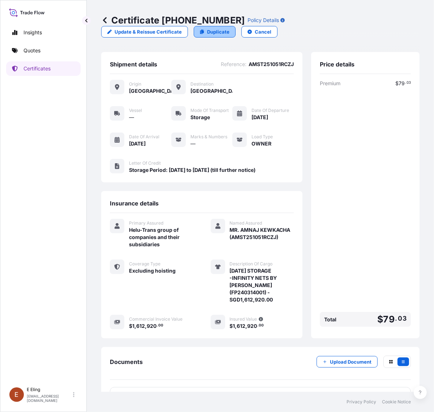
click at [211, 31] on p "Duplicate" at bounding box center [218, 31] width 22 height 7
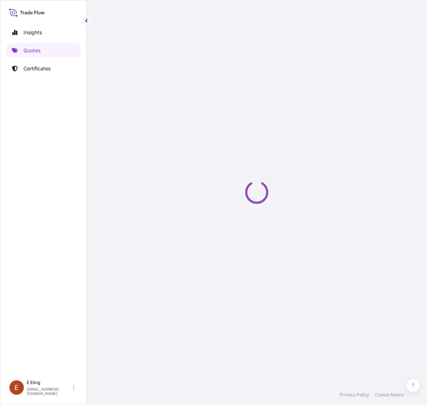
select select "STORAGE"
select select "Storage"
select select "[GEOGRAPHIC_DATA]"
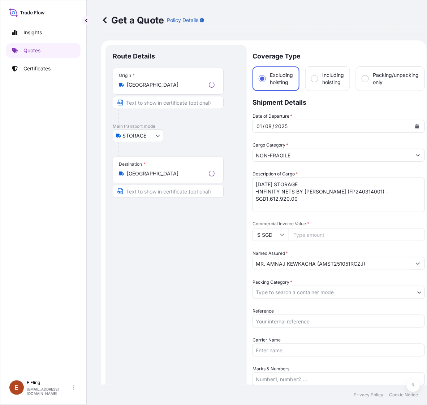
scroll to position [12, 0]
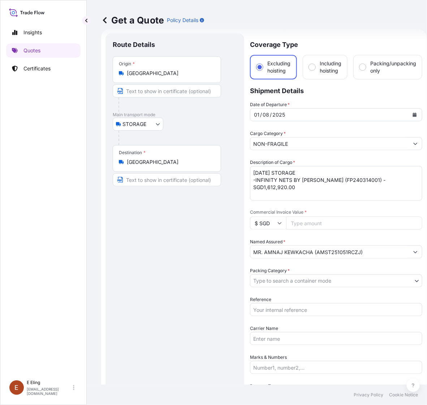
click at [414, 113] on icon "Calendar" at bounding box center [414, 115] width 4 height 4
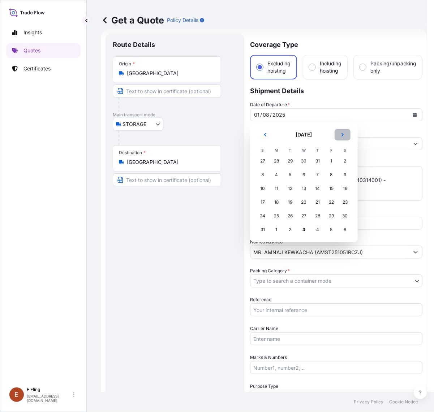
click at [341, 137] on button "Next" at bounding box center [342, 135] width 16 height 12
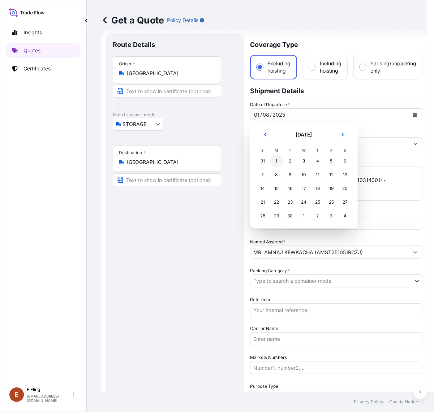
click at [277, 163] on div "1" at bounding box center [276, 161] width 13 height 13
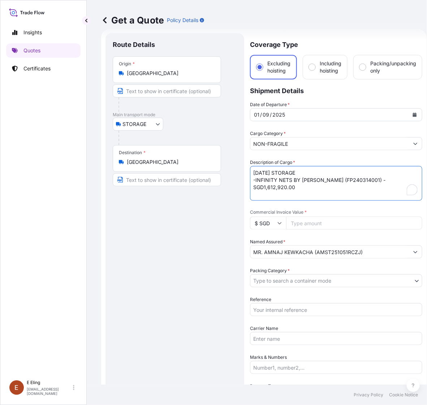
drag, startPoint x: 265, startPoint y: 170, endPoint x: 250, endPoint y: 172, distance: 14.6
click at [250, 172] on textarea "[DATE] STORAGE -INFINITY NETS BY [PERSON_NAME] (FP240314001) - SGD1,612,920.00" at bounding box center [336, 183] width 172 height 35
type textarea "[DATE] STORAGE -INFINITY NETS BY [PERSON_NAME] (FP240314001) - SGD1,612,920.00"
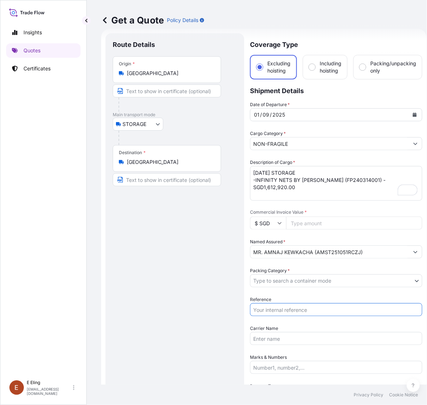
click at [290, 305] on input "Reference" at bounding box center [336, 309] width 172 height 13
paste input "AMST251051RCZJ"
type input "AMST251051RCZJ"
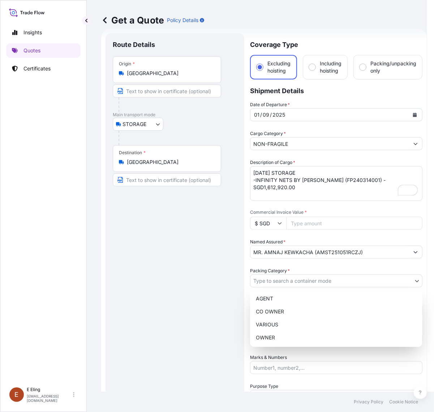
click at [287, 286] on body "Insights Quotes Certificates E E Eling eeling@helutrans.com Get a Quote Policy …" at bounding box center [213, 206] width 427 height 412
click at [274, 336] on div "OWNER" at bounding box center [336, 337] width 166 height 13
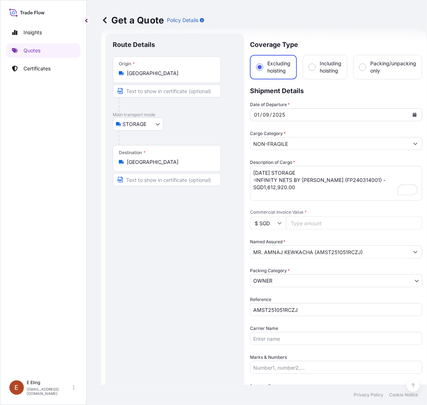
click at [368, 229] on input "Commercial Invoice Value *" at bounding box center [354, 223] width 136 height 13
paste input "1612920.00"
type input "1612920.00"
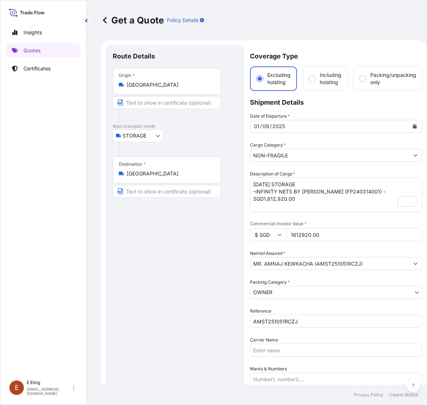
select select "STORAGE"
select select "27"
select select "Storage"
select select "[GEOGRAPHIC_DATA]"
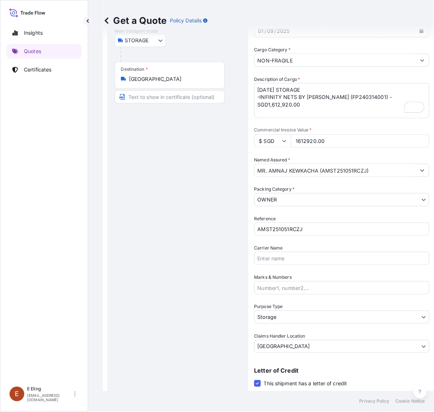
scroll to position [164, 0]
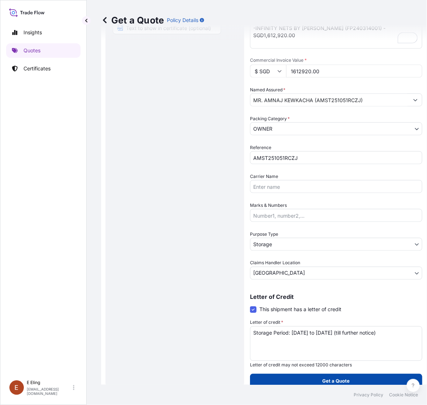
type input "1612920.00"
click at [313, 382] on button "Get a Quote" at bounding box center [336, 381] width 172 height 14
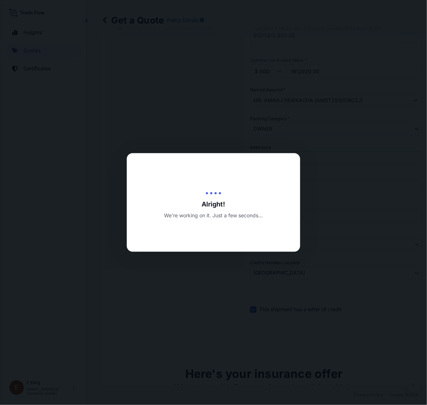
type input "[DATE]"
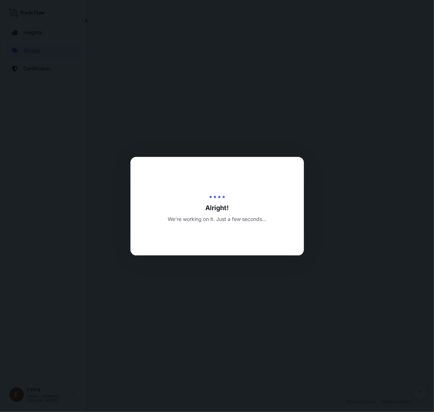
select select "STORAGE"
select select "Transit"
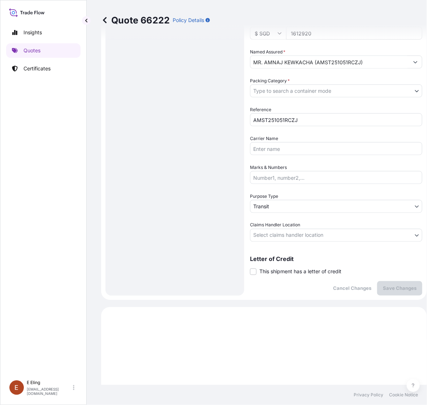
scroll to position [201, 0]
drag, startPoint x: 268, startPoint y: 273, endPoint x: 272, endPoint y: 278, distance: 6.4
click at [268, 273] on span "This shipment has a letter of credit" at bounding box center [300, 272] width 82 height 7
click at [250, 269] on input "This shipment has a letter of credit" at bounding box center [250, 269] width 0 height 0
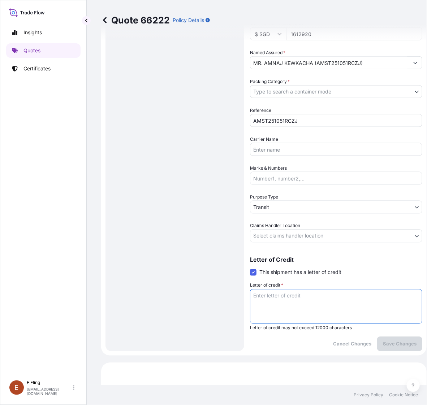
click at [280, 297] on textarea "Letter of credit *" at bounding box center [336, 306] width 172 height 35
paste textarea "Storage Period: [DATE] to [DATE] (till further notice)"
type textarea "Storage Period: [DATE] to [DATE] (till further notice)"
click at [293, 242] on div "Coverage Type Excluding hoisting Including hoisting Packing/unpacking only Ship…" at bounding box center [336, 97] width 172 height 507
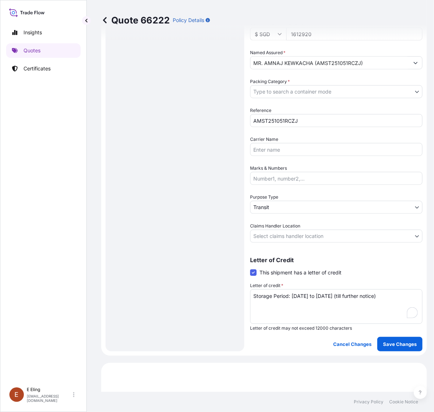
click at [293, 240] on body "Insights Quotes Certificates [PERSON_NAME] [EMAIL_ADDRESS][DOMAIN_NAME] Quote 6…" at bounding box center [217, 206] width 434 height 412
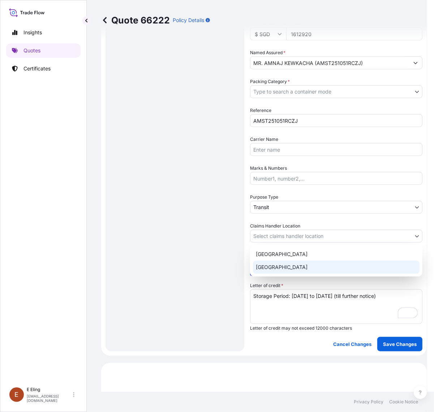
click at [285, 269] on div "[GEOGRAPHIC_DATA]" at bounding box center [336, 267] width 166 height 13
select select "[GEOGRAPHIC_DATA]"
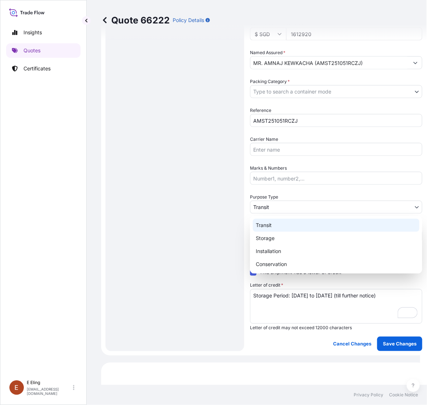
click at [277, 203] on body "Insights Quotes Certificates [PERSON_NAME] [EMAIL_ADDRESS][DOMAIN_NAME] Quote 6…" at bounding box center [210, 202] width 420 height 405
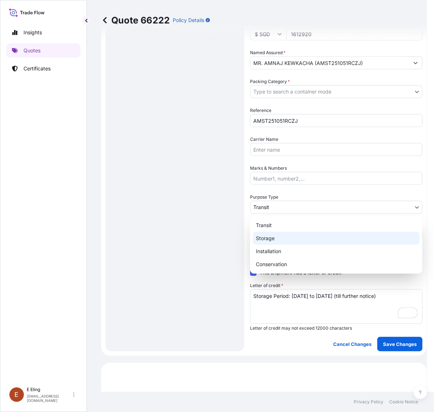
click at [275, 236] on div "Storage" at bounding box center [336, 238] width 166 height 13
select select "Storage"
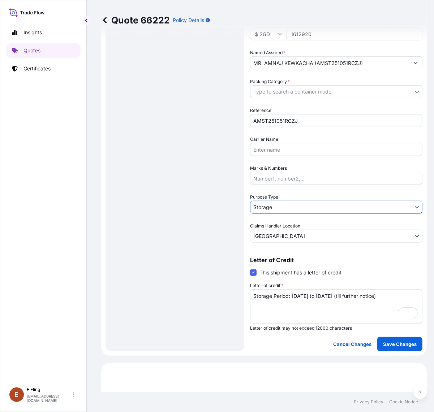
click at [281, 91] on body "Insights Quotes Certificates [PERSON_NAME] [EMAIL_ADDRESS][DOMAIN_NAME] Quote 6…" at bounding box center [217, 206] width 434 height 412
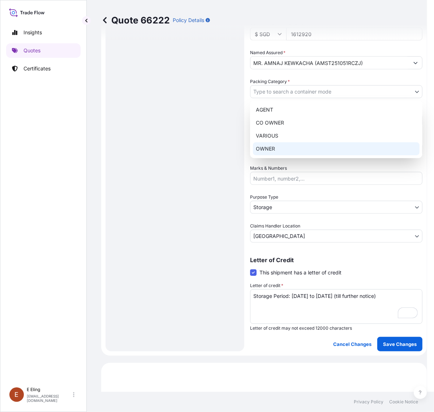
click at [274, 147] on div "OWNER" at bounding box center [336, 148] width 166 height 13
select select "27"
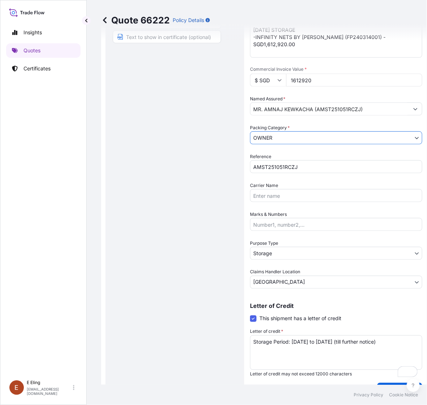
scroll to position [0, 0]
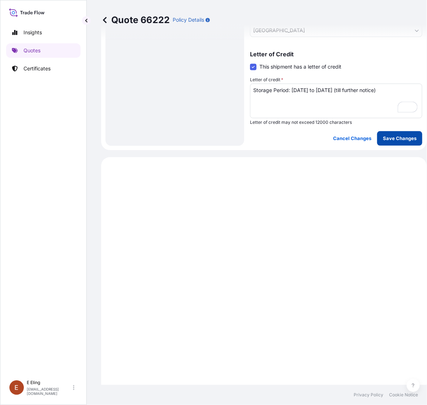
click at [393, 131] on button "Save Changes" at bounding box center [399, 138] width 45 height 14
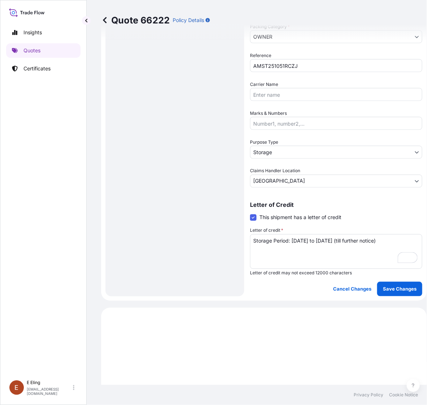
select select "STORAGE"
select select "Storage"
select select "[GEOGRAPHIC_DATA]"
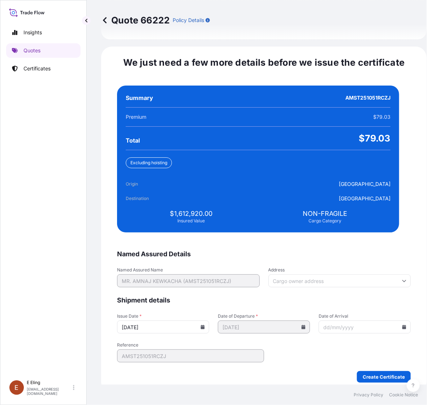
click at [205, 325] on icon at bounding box center [203, 327] width 4 height 4
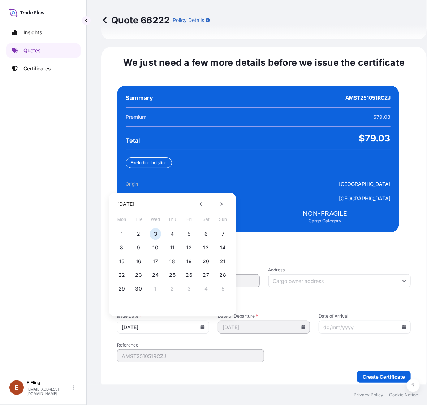
click at [118, 233] on div "1 2 3 4 5 6 7" at bounding box center [172, 234] width 116 height 13
click at [120, 229] on button "1" at bounding box center [122, 235] width 12 height 12
type input "[DATE]"
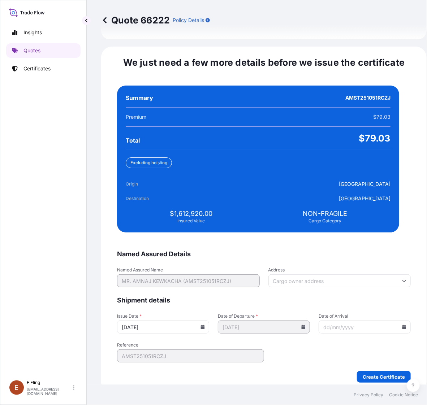
click at [394, 321] on input "Date of Arrival" at bounding box center [364, 327] width 92 height 13
click at [387, 321] on input "Date of Arrival" at bounding box center [364, 327] width 92 height 13
click at [402, 325] on icon at bounding box center [404, 327] width 4 height 4
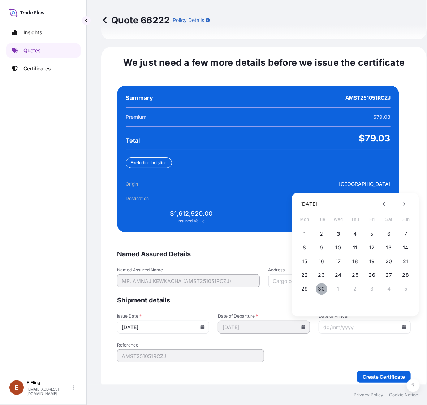
click at [322, 283] on button "30" at bounding box center [322, 289] width 12 height 12
type input "[DATE]"
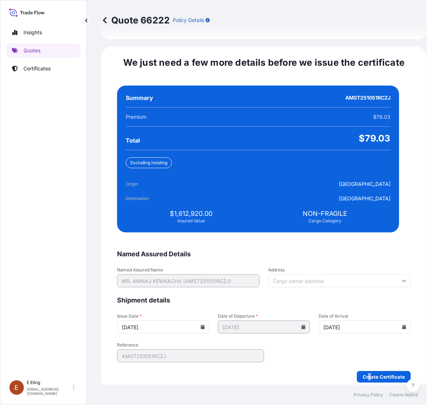
click at [356, 359] on form "Named Assured Details Named Assured Name MR. AMNAJ KEWKACHA (AMST251051RCZJ) Ad…" at bounding box center [264, 316] width 294 height 133
click at [360, 371] on button "Create Certificate" at bounding box center [384, 377] width 54 height 12
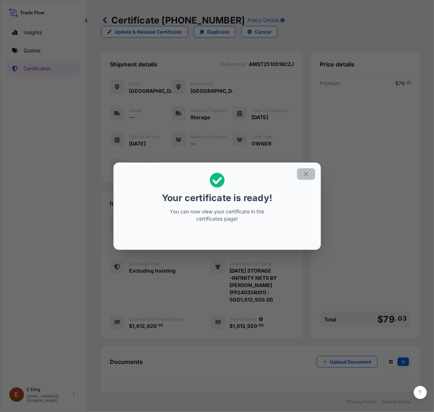
click at [304, 175] on icon "button" at bounding box center [306, 174] width 4 height 4
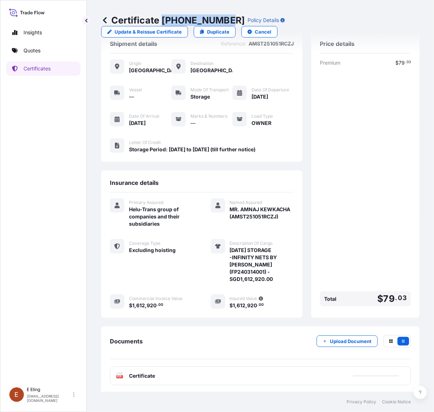
drag, startPoint x: 162, startPoint y: 19, endPoint x: 225, endPoint y: 19, distance: 62.8
click at [225, 19] on p "Certificate [PHONE_NUMBER]" at bounding box center [172, 20] width 143 height 12
copy p "[PHONE_NUMBER]"
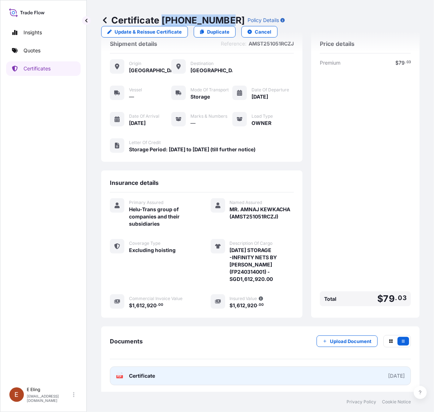
click at [312, 372] on link "PDF Certificate [DATE]" at bounding box center [260, 375] width 301 height 19
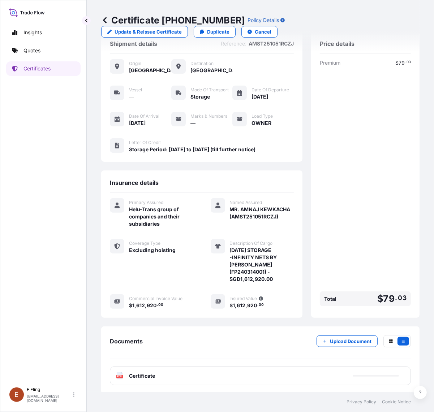
click at [332, 110] on div "Premium $ 79 . 03 Total $ 79 . 03" at bounding box center [365, 184] width 91 height 250
click at [345, 338] on p "Upload Document" at bounding box center [351, 341] width 42 height 7
click at [37, 66] on p "Certificates" at bounding box center [36, 68] width 27 height 7
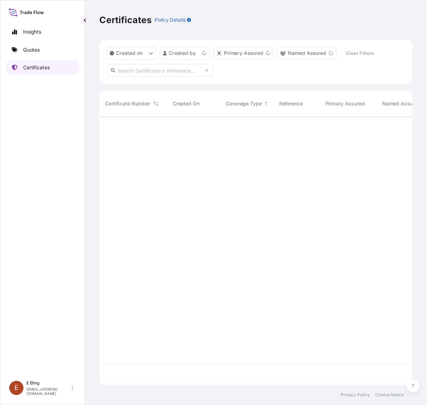
scroll to position [271, 311]
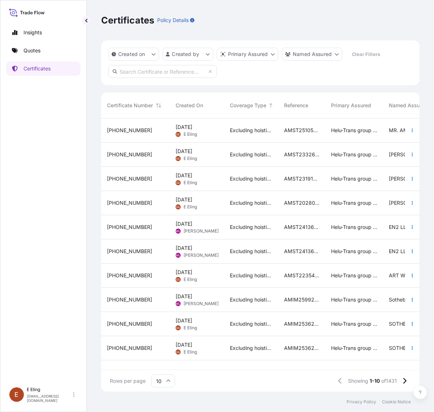
click at [169, 73] on input "text" at bounding box center [162, 71] width 108 height 13
paste input "AMST213340SYZ"
type input "AMST213340SYZ"
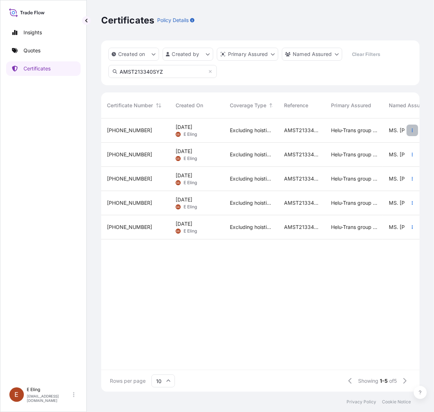
click at [410, 129] on icon "button" at bounding box center [412, 130] width 4 height 4
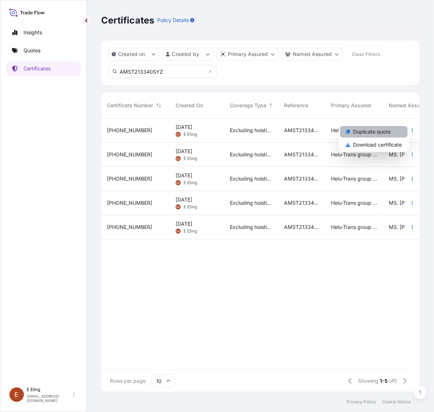
click at [385, 136] on link "Duplicate quote" at bounding box center [374, 132] width 68 height 12
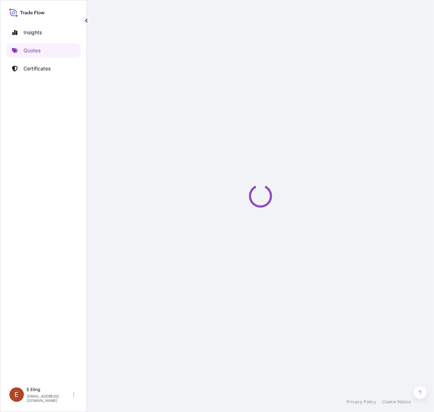
select select "STORAGE"
select select "Storage"
select select "[GEOGRAPHIC_DATA]"
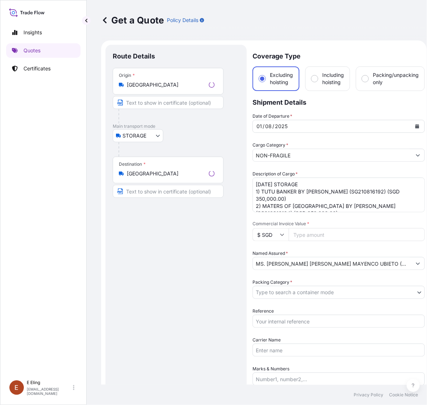
scroll to position [12, 0]
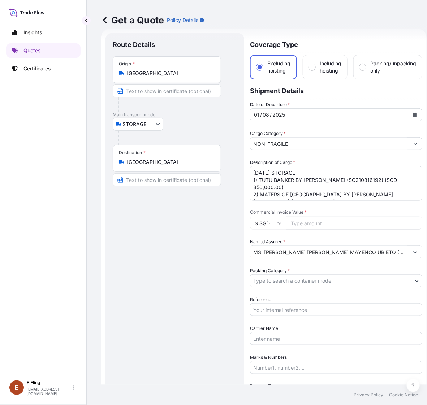
drag, startPoint x: 295, startPoint y: 313, endPoint x: 297, endPoint y: 302, distance: 11.7
click at [295, 313] on input "Reference" at bounding box center [336, 309] width 172 height 13
paste input "AMST213340SYZ"
type input "AMST213340SYZ"
click at [293, 276] on body "Insights Quotes Certificates [PERSON_NAME] [EMAIL_ADDRESS][DOMAIN_NAME] Get a Q…" at bounding box center [213, 202] width 427 height 405
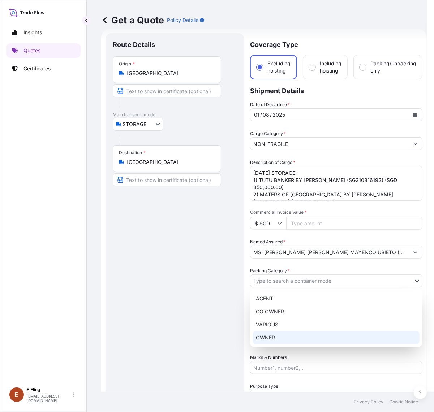
click at [278, 338] on div "OWNER" at bounding box center [336, 337] width 166 height 13
select select "27"
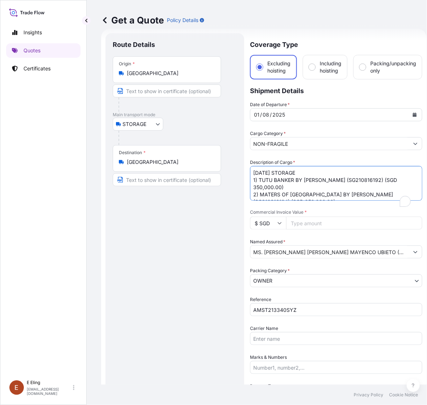
drag, startPoint x: 251, startPoint y: 172, endPoint x: 233, endPoint y: 169, distance: 18.3
click at [233, 169] on form "Route Details Place of loading Road / [GEOGRAPHIC_DATA] / Inland Origin * [GEOG…" at bounding box center [263, 287] width 325 height 516
type textarea "[DATE] STORAGE 1) TUTU BANKER BY [PERSON_NAME] (SG210816192) (SGD 350,000.00) 2…"
click at [413, 113] on icon "Calendar" at bounding box center [414, 115] width 4 height 4
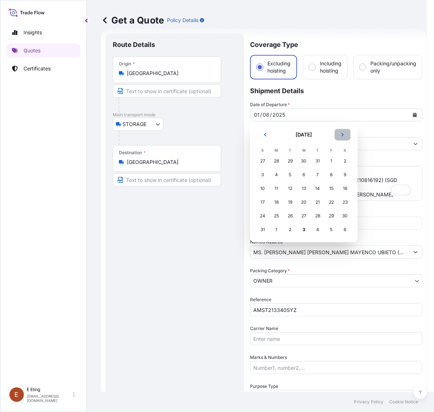
click at [338, 131] on button "Next" at bounding box center [342, 135] width 16 height 12
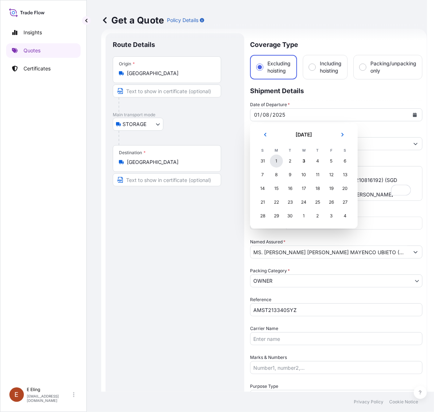
click at [274, 158] on div "1" at bounding box center [276, 161] width 13 height 13
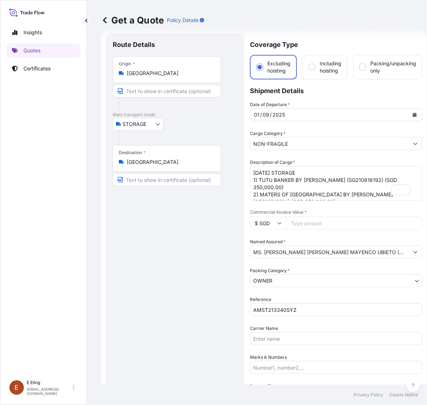
click at [309, 224] on input "Commercial Invoice Value *" at bounding box center [354, 223] width 136 height 13
paste input "750000.00"
type input "750000.00"
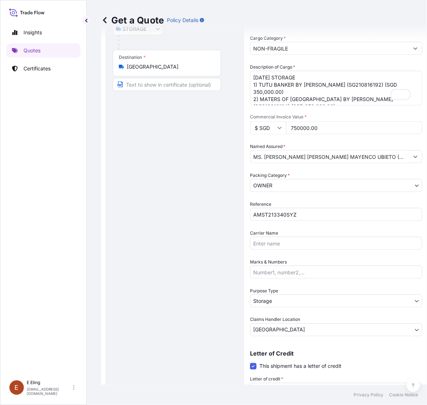
scroll to position [164, 0]
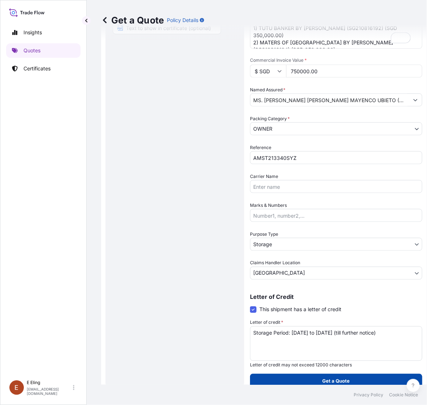
click at [350, 383] on button "Get a Quote" at bounding box center [336, 381] width 172 height 14
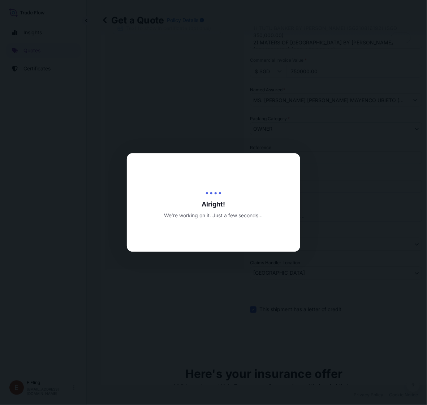
type input "[DATE]"
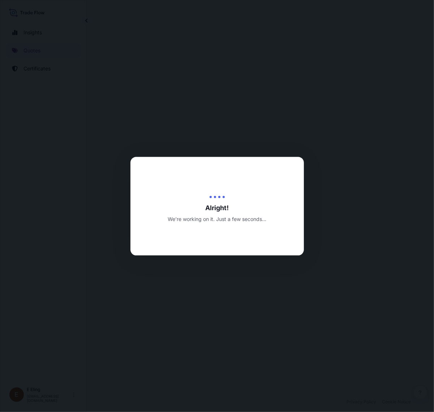
select select "STORAGE"
select select "Transit"
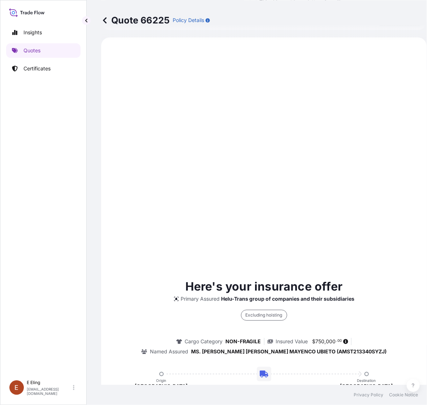
scroll to position [246, 0]
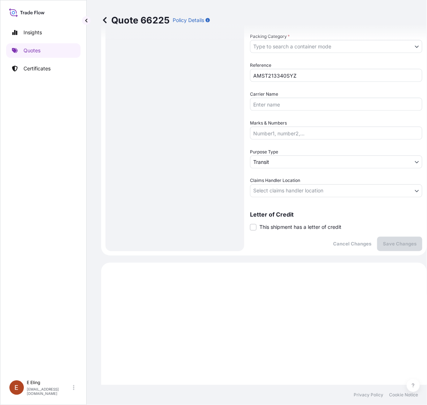
click at [273, 229] on span "This shipment has a letter of credit" at bounding box center [300, 227] width 82 height 7
click at [250, 224] on input "This shipment has a letter of credit" at bounding box center [250, 224] width 0 height 0
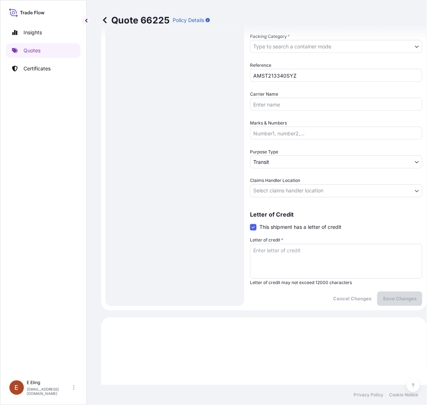
click at [273, 248] on textarea "Letter of credit *" at bounding box center [336, 261] width 172 height 35
paste textarea "Storage Period: [DATE] to [DATE] (till further notice)"
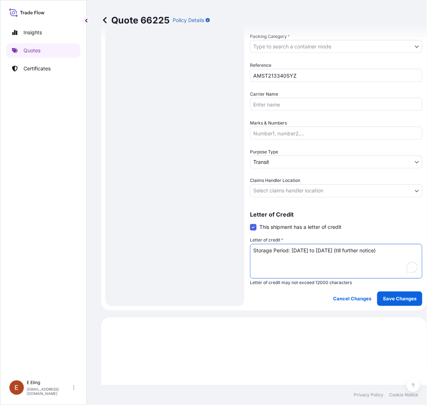
type textarea "Storage Period: [DATE] to [DATE] (till further notice)"
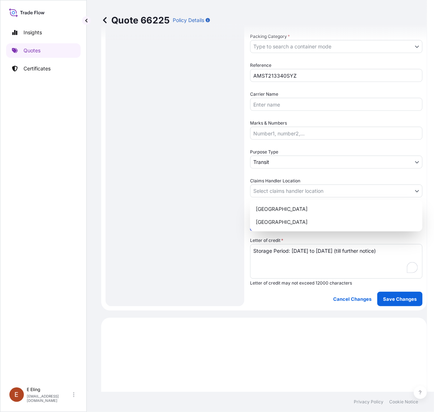
click at [269, 192] on body "Insights Quotes Certificates [PERSON_NAME] [EMAIL_ADDRESS][DOMAIN_NAME] Quote 6…" at bounding box center [213, 206] width 427 height 412
click at [273, 229] on div "[GEOGRAPHIC_DATA] [GEOGRAPHIC_DATA]" at bounding box center [336, 216] width 172 height 32
click at [272, 226] on div "[GEOGRAPHIC_DATA]" at bounding box center [336, 222] width 166 height 13
select select "[GEOGRAPHIC_DATA]"
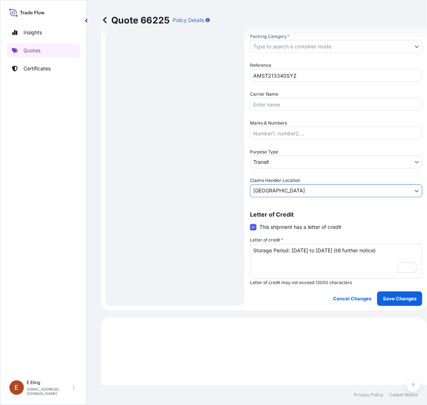
click at [273, 161] on body "Insights Quotes Certificates [PERSON_NAME] [EMAIL_ADDRESS][DOMAIN_NAME] Quote 6…" at bounding box center [213, 202] width 427 height 405
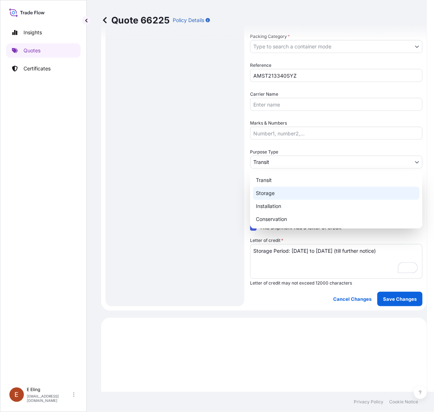
click at [270, 194] on div "Storage" at bounding box center [336, 193] width 166 height 13
select select "Storage"
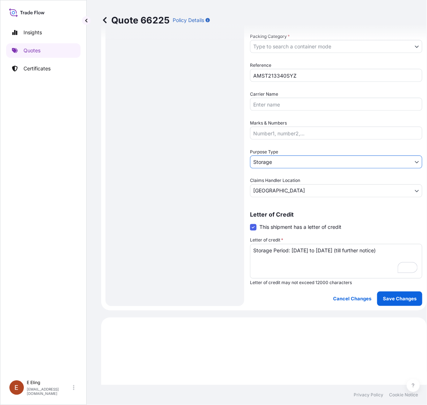
drag, startPoint x: 289, startPoint y: 53, endPoint x: 294, endPoint y: 49, distance: 6.0
click at [290, 52] on div "Date of Departure * [DATE] Cargo Category * NON-FRAGILE Description of Cargo * …" at bounding box center [336, 32] width 172 height 331
click at [294, 49] on body "Insights Quotes Certificates [PERSON_NAME] [EMAIL_ADDRESS][DOMAIN_NAME] Quote 6…" at bounding box center [213, 202] width 427 height 405
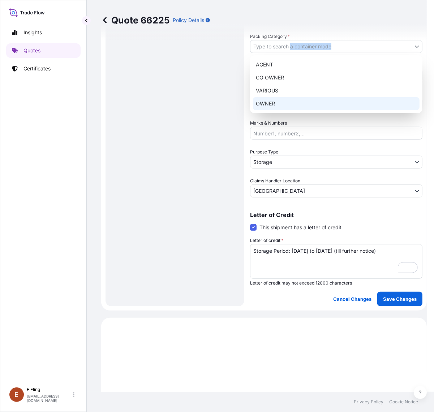
click at [283, 103] on div "OWNER" at bounding box center [336, 103] width 166 height 13
select select "27"
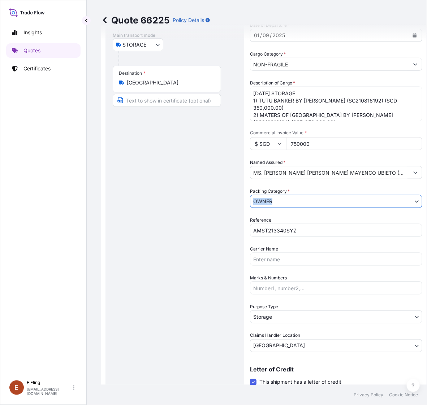
scroll to position [0, 0]
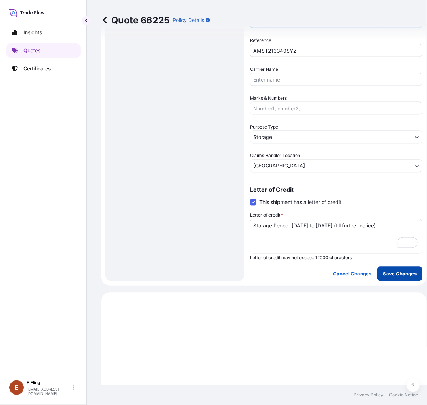
click at [393, 277] on button "Save Changes" at bounding box center [399, 274] width 45 height 14
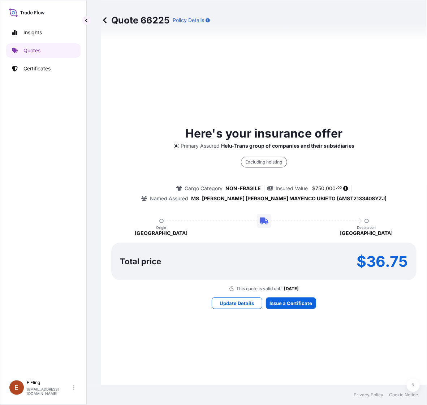
select select "STORAGE"
select select "Storage"
select select "[GEOGRAPHIC_DATA]"
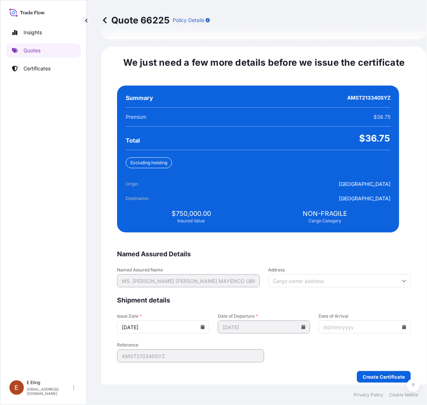
click at [203, 322] on input "[DATE]" at bounding box center [163, 327] width 92 height 13
click at [205, 325] on icon at bounding box center [203, 327] width 4 height 4
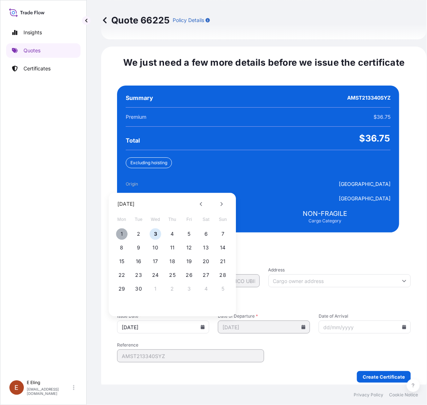
click at [123, 229] on button "1" at bounding box center [122, 235] width 12 height 12
type input "[DATE]"
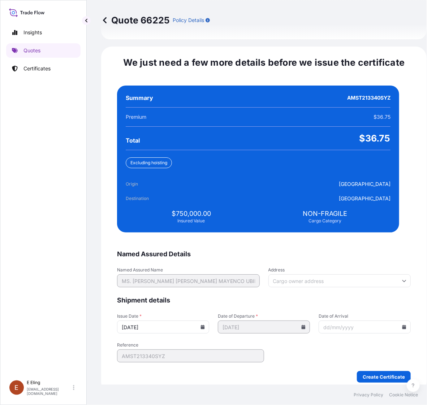
click at [389, 321] on input "Date of Arrival" at bounding box center [364, 327] width 92 height 13
click at [402, 325] on icon at bounding box center [404, 327] width 4 height 4
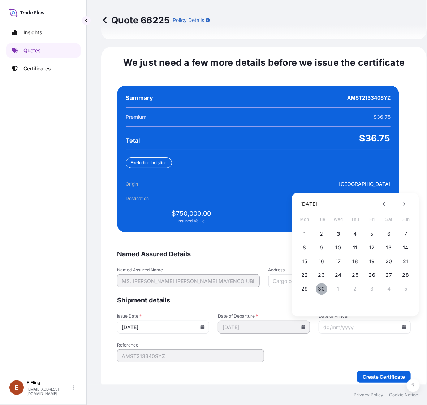
click at [324, 283] on button "30" at bounding box center [322, 289] width 12 height 12
type input "[DATE]"
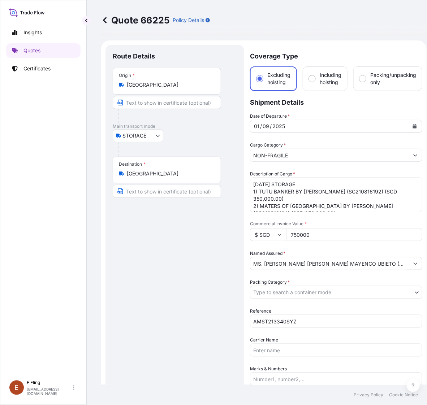
click at [311, 287] on body "Insights Quotes Certificates [PERSON_NAME] [EMAIL_ADDRESS][DOMAIN_NAME] Quote 6…" at bounding box center [213, 202] width 427 height 405
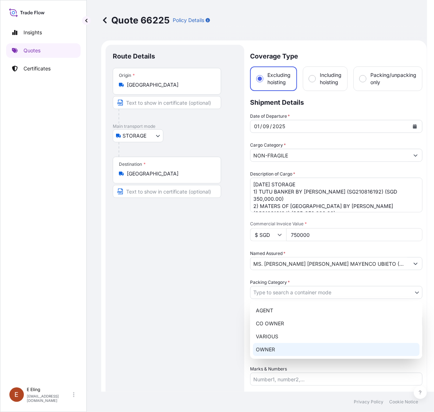
click at [286, 351] on div "OWNER" at bounding box center [336, 349] width 166 height 13
select select "27"
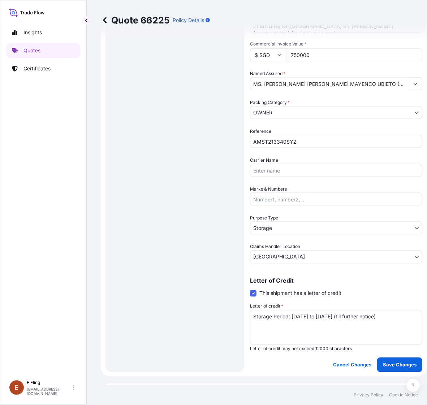
scroll to position [181, 0]
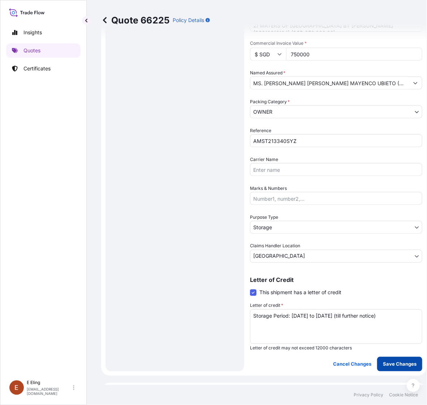
click at [387, 361] on p "Save Changes" at bounding box center [400, 364] width 34 height 7
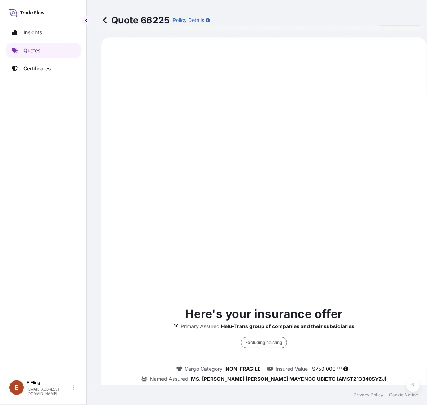
select select "STORAGE"
select select "Storage"
select select "[GEOGRAPHIC_DATA]"
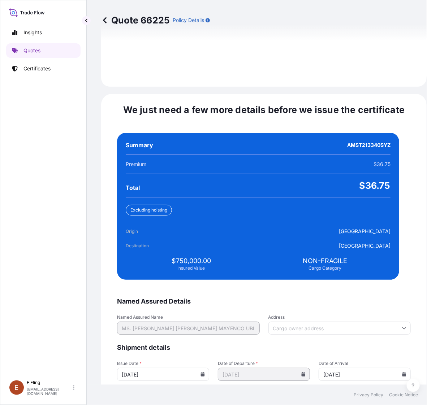
scroll to position [1598, 0]
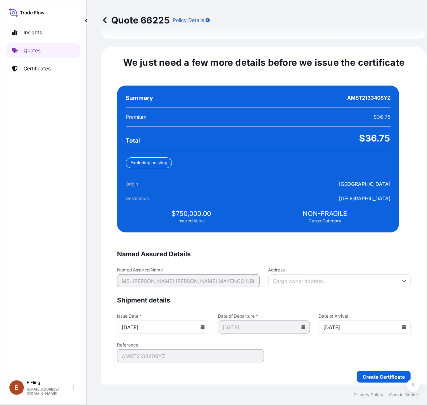
click at [204, 321] on input "[DATE]" at bounding box center [163, 327] width 92 height 13
click at [205, 325] on icon at bounding box center [202, 327] width 4 height 4
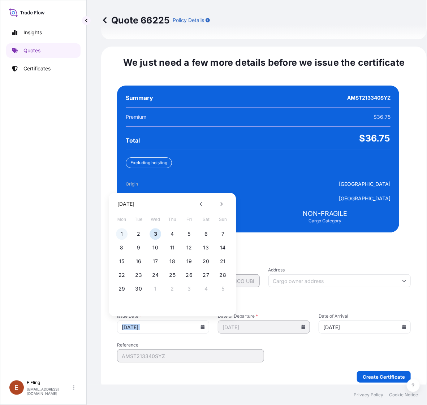
click at [119, 229] on button "1" at bounding box center [122, 235] width 12 height 12
type input "[DATE]"
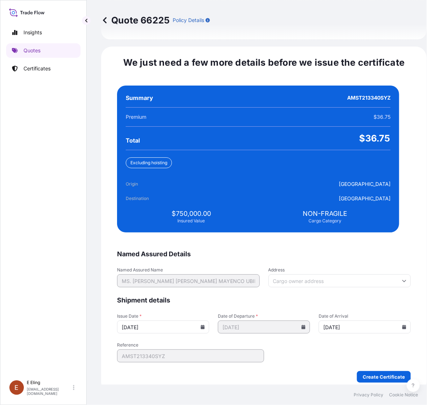
click at [387, 321] on input "[DATE]" at bounding box center [364, 327] width 92 height 13
click at [402, 325] on icon at bounding box center [404, 327] width 4 height 4
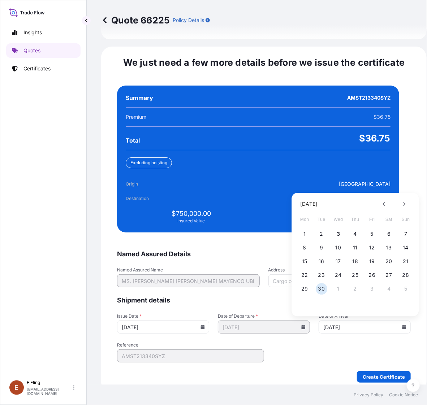
click at [319, 283] on button "30" at bounding box center [322, 289] width 12 height 12
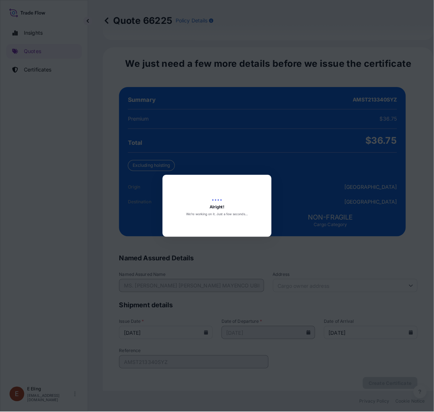
scroll to position [0, 0]
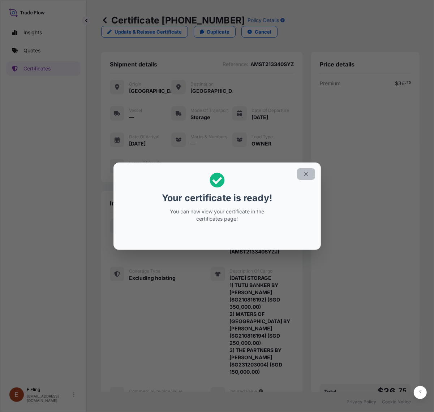
click at [304, 172] on icon "button" at bounding box center [306, 174] width 6 height 6
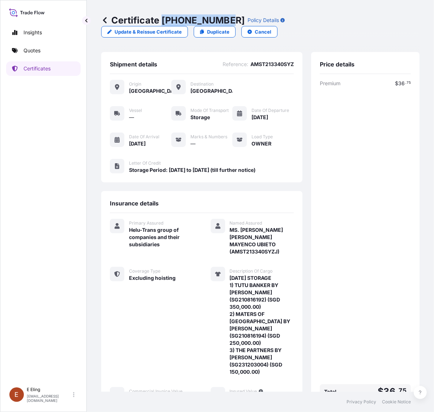
drag, startPoint x: 163, startPoint y: 16, endPoint x: 225, endPoint y: 19, distance: 62.2
click at [225, 19] on p "Certificate [PHONE_NUMBER]" at bounding box center [172, 20] width 143 height 12
copy p "[PHONE_NUMBER]"
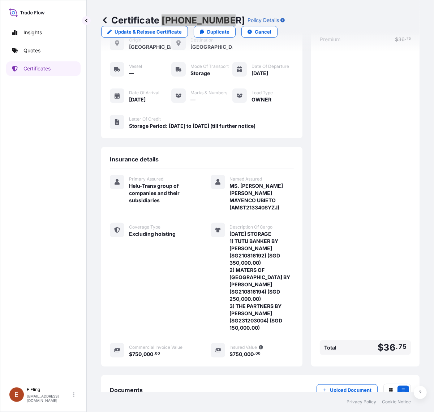
scroll to position [86, 0]
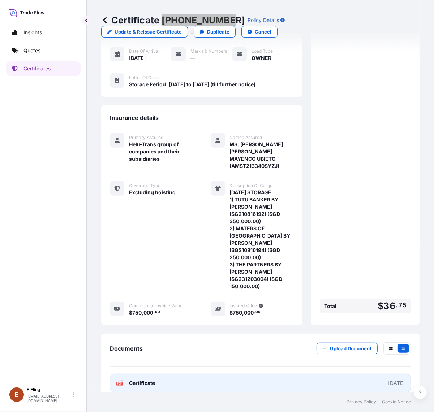
click at [273, 374] on link "PDF Certificate [DATE]" at bounding box center [260, 383] width 301 height 19
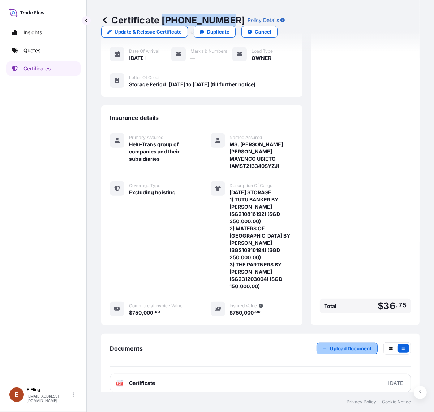
click at [332, 345] on p "Upload Document" at bounding box center [351, 348] width 42 height 7
click at [31, 70] on p "Certificates" at bounding box center [36, 68] width 27 height 7
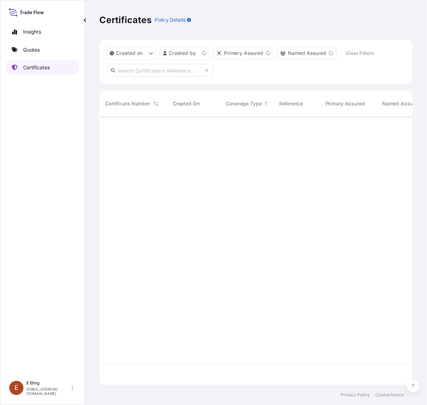
scroll to position [271, 311]
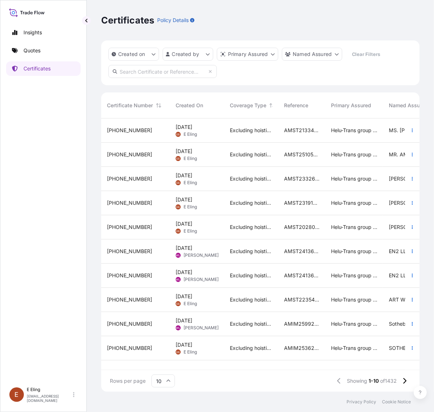
click at [161, 69] on input "text" at bounding box center [162, 71] width 108 height 13
paste input "AMST182619MMMM"
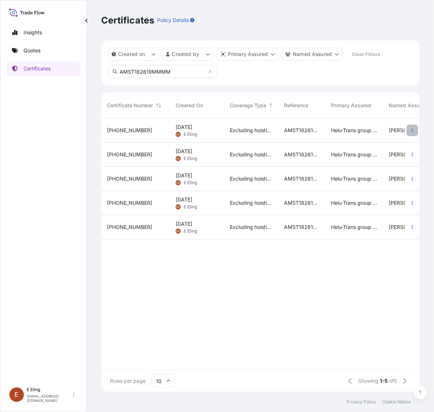
type input "AMST182619MMMM"
click at [409, 130] on button "button" at bounding box center [412, 131] width 12 height 12
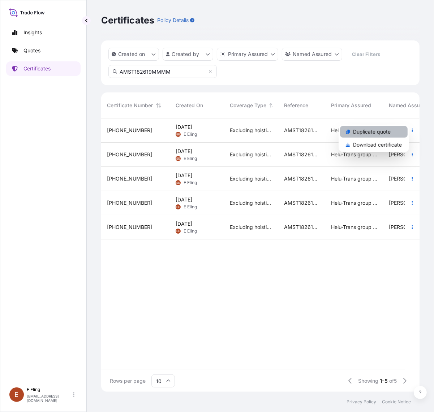
click at [395, 132] on link "Duplicate quote" at bounding box center [374, 132] width 68 height 12
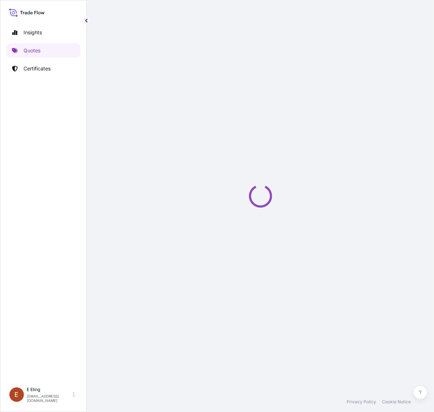
select select "STORAGE"
select select "Storage"
select select "[GEOGRAPHIC_DATA]"
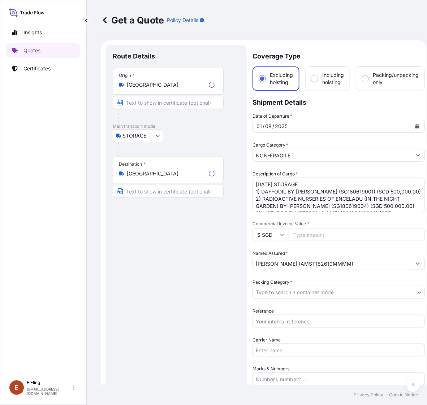
scroll to position [12, 0]
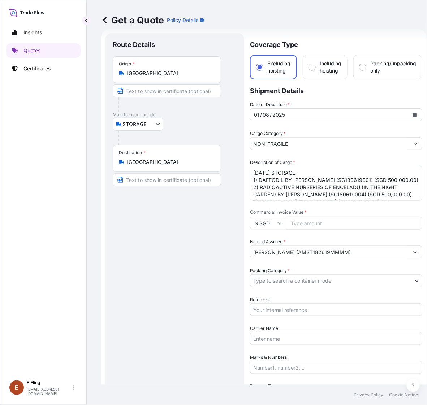
click at [416, 113] on button "Calendar" at bounding box center [415, 115] width 12 height 12
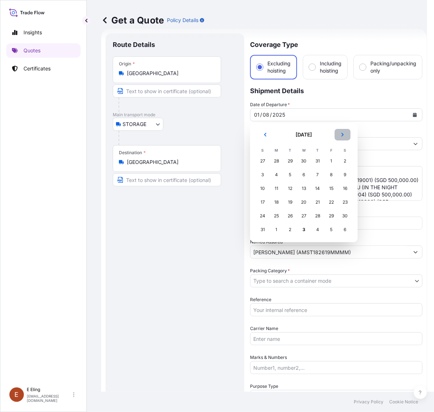
click at [342, 136] on icon "Next" at bounding box center [342, 135] width 4 height 4
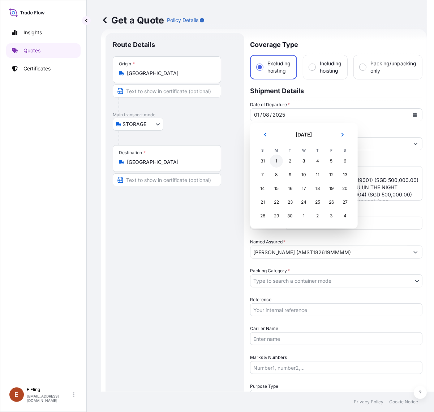
click at [278, 161] on div "1" at bounding box center [276, 161] width 13 height 13
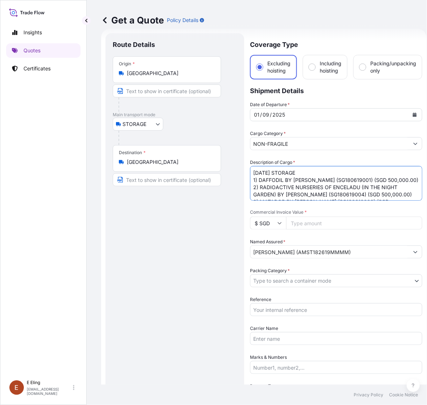
drag, startPoint x: 263, startPoint y: 172, endPoint x: 246, endPoint y: 166, distance: 18.3
click at [246, 167] on form "Route Details Place of loading Road / Inland Road / Inland Origin * [GEOGRAPHIC…" at bounding box center [263, 287] width 325 height 516
type textarea "[DATE] STORAGE 1) DAFFODIL BY [PERSON_NAME] (SG180619001) (SGD 500,000.00) 2) R…"
drag, startPoint x: 297, startPoint y: 310, endPoint x: 297, endPoint y: 304, distance: 5.8
click at [297, 310] on input "Reference" at bounding box center [336, 309] width 172 height 13
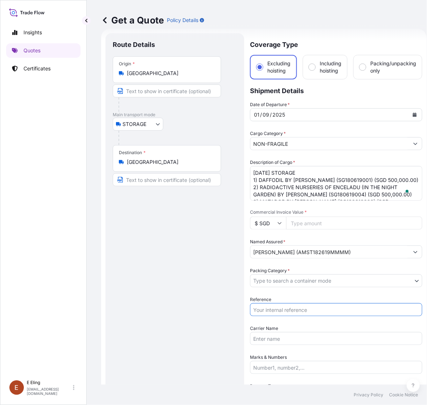
paste input "AMST182619MMMM"
type input "AMST182619MMMM"
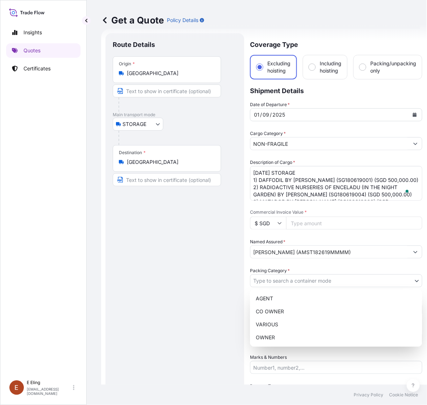
click at [291, 281] on body "Insights Quotes Certificates [PERSON_NAME] [EMAIL_ADDRESS][DOMAIN_NAME] Get a Q…" at bounding box center [210, 202] width 420 height 405
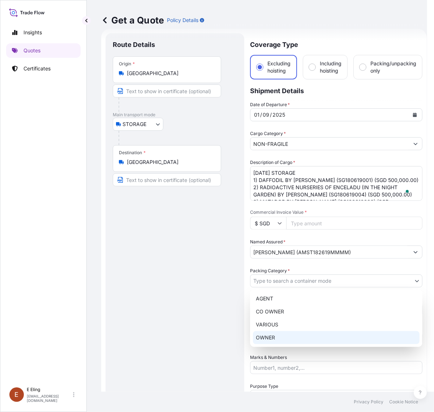
click at [280, 334] on div "OWNER" at bounding box center [336, 337] width 166 height 13
select select "27"
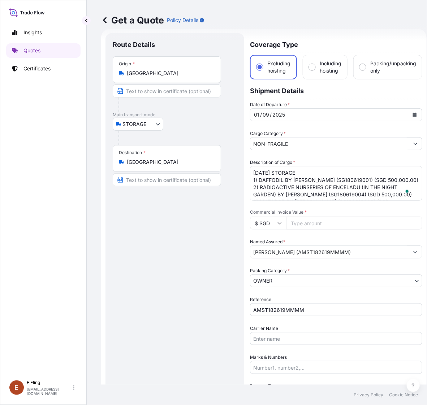
click at [293, 225] on input "Commercial Invoice Value *" at bounding box center [354, 223] width 136 height 13
paste input "7300000.00"
type input "7300000.00"
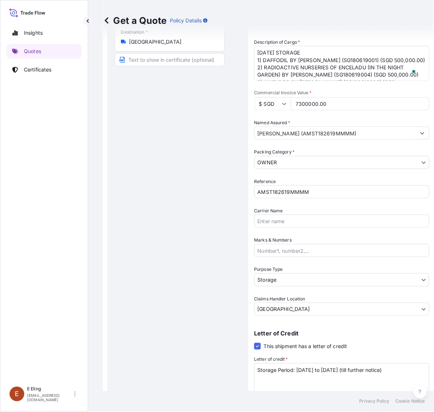
scroll to position [164, 0]
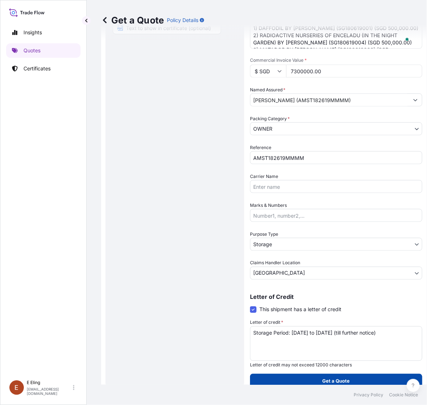
click at [314, 383] on button "Get a Quote" at bounding box center [336, 381] width 172 height 14
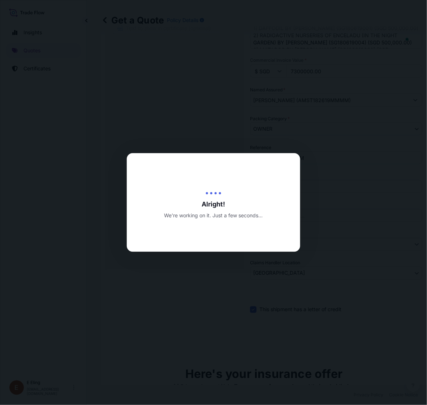
type input "[DATE]"
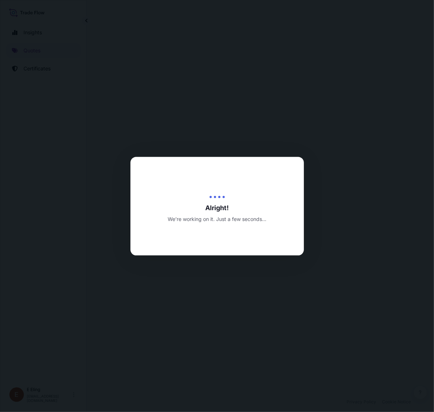
select select "STORAGE"
select select "Transit"
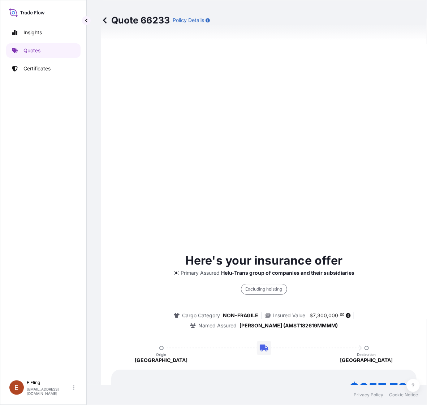
scroll to position [426, 0]
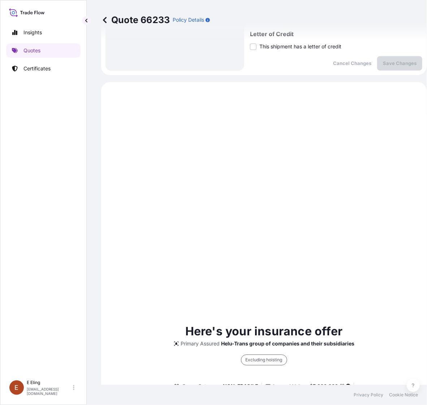
click at [291, 44] on span "This shipment has a letter of credit" at bounding box center [300, 46] width 82 height 7
click at [250, 43] on input "This shipment has a letter of credit" at bounding box center [250, 43] width 0 height 0
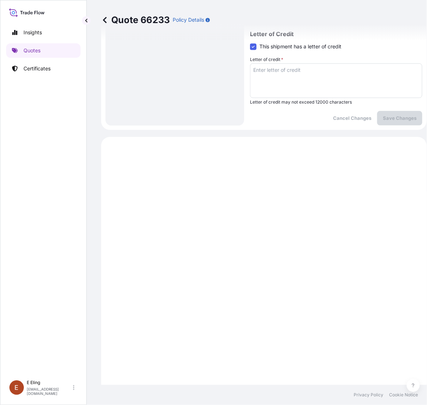
click at [295, 73] on textarea "Letter of credit *" at bounding box center [336, 81] width 172 height 35
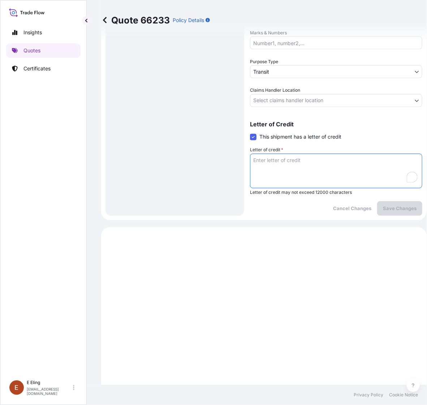
paste textarea "Storage Period: [DATE] to [DATE] (till further notice)"
type textarea "Storage Period: [DATE] to [DATE] (till further notice)"
click at [289, 102] on body "Insights Quotes Certificates [PERSON_NAME] [EMAIL_ADDRESS][DOMAIN_NAME] Quote 6…" at bounding box center [213, 202] width 427 height 405
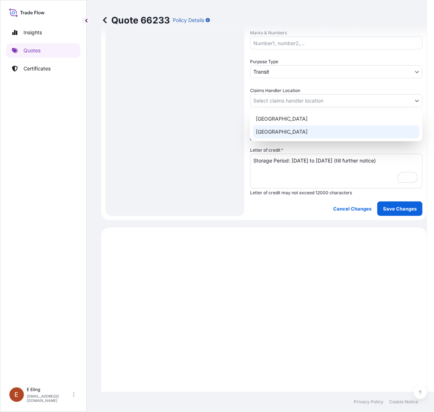
click at [286, 130] on div "[GEOGRAPHIC_DATA]" at bounding box center [336, 131] width 166 height 13
select select "[GEOGRAPHIC_DATA]"
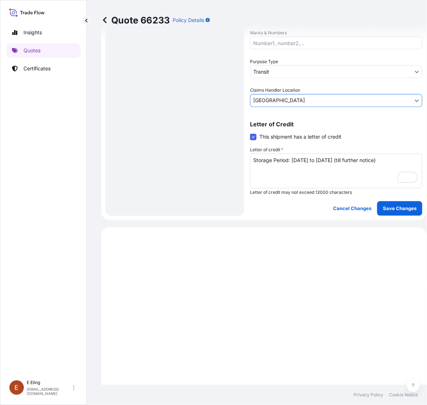
click at [286, 66] on body "Insights Quotes Certificates [PERSON_NAME] [EMAIL_ADDRESS][DOMAIN_NAME] Quote 6…" at bounding box center [213, 202] width 427 height 405
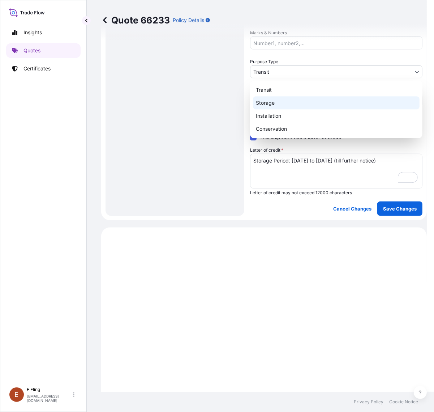
click at [281, 100] on div "Storage" at bounding box center [336, 102] width 166 height 13
select select "Storage"
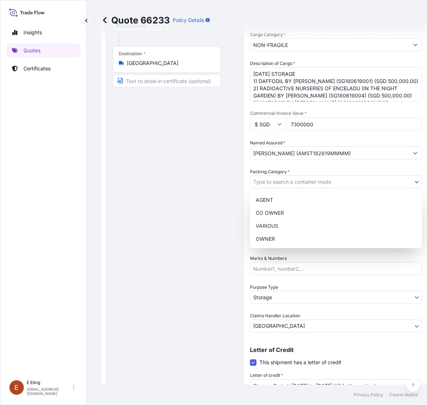
click at [286, 184] on body "Insights Quotes Certificates [PERSON_NAME] [EMAIL_ADDRESS][DOMAIN_NAME] Quote 6…" at bounding box center [210, 202] width 420 height 405
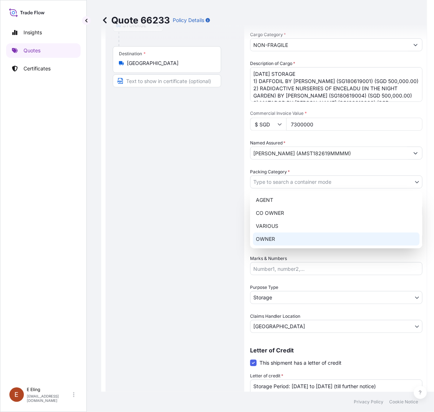
click at [275, 240] on div "AGENT CO OWNER VARIOUS OWNER" at bounding box center [336, 220] width 172 height 58
select select "27"
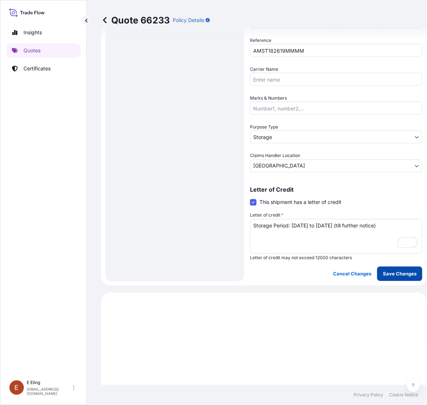
click at [387, 272] on p "Save Changes" at bounding box center [400, 273] width 34 height 7
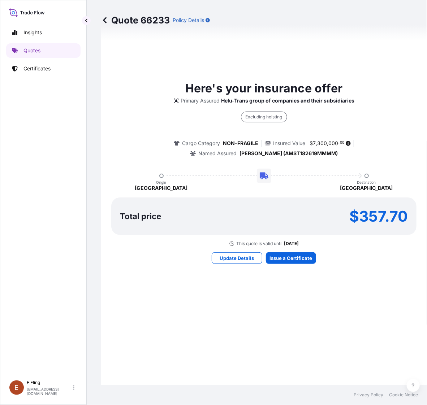
select select "STORAGE"
select select "Storage"
select select "[GEOGRAPHIC_DATA]"
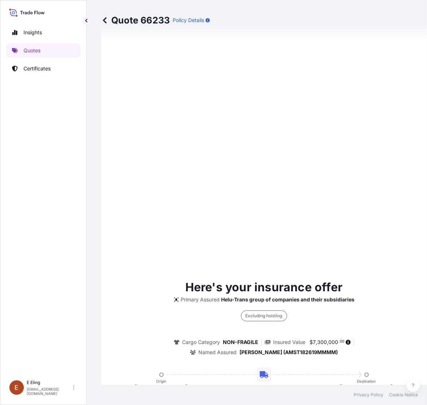
click at [303, 266] on div "Here's your insurance offer Primary Assured Helu-Trans group of companies and t…" at bounding box center [263, 371] width 305 height 700
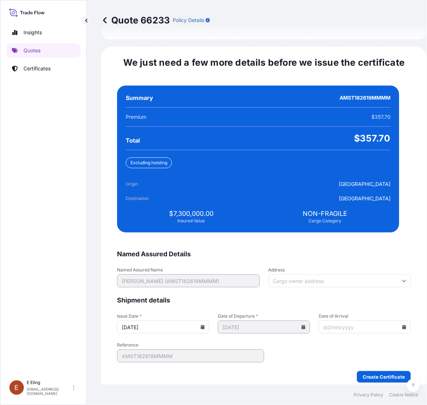
click at [205, 325] on icon at bounding box center [203, 327] width 4 height 4
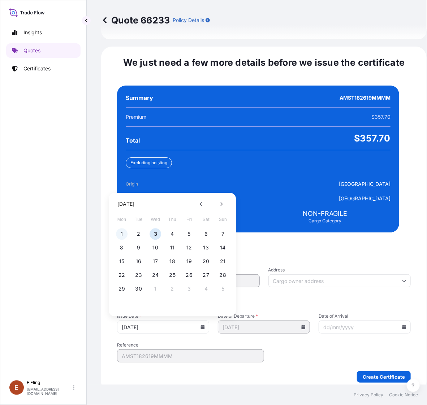
click at [123, 229] on button "1" at bounding box center [122, 235] width 12 height 12
type input "[DATE]"
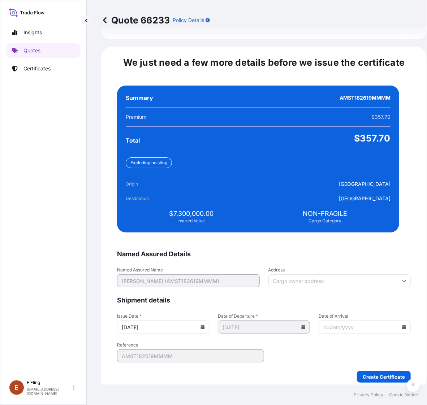
click at [402, 325] on icon at bounding box center [404, 327] width 4 height 4
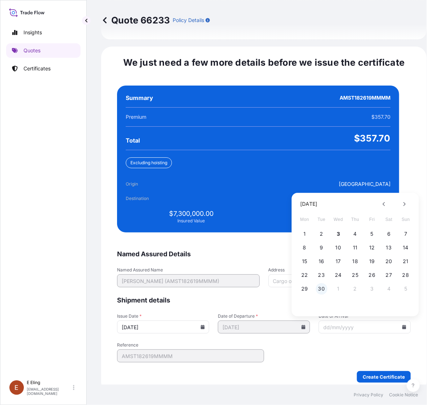
click at [322, 283] on button "30" at bounding box center [322, 289] width 12 height 12
type input "[DATE]"
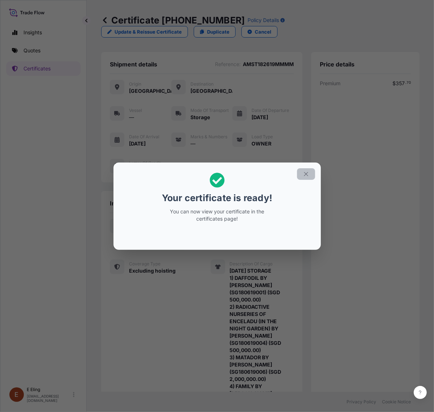
click at [300, 175] on button "button" at bounding box center [306, 174] width 18 height 12
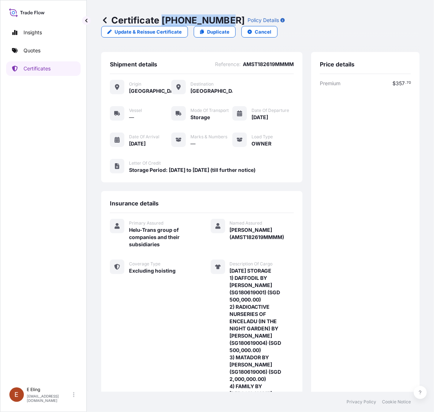
drag, startPoint x: 163, startPoint y: 20, endPoint x: 225, endPoint y: 22, distance: 61.8
click at [225, 22] on p "Certificate [PHONE_NUMBER]" at bounding box center [172, 20] width 143 height 12
copy p "[PHONE_NUMBER]"
click at [418, 193] on div "Certificate [PHONE_NUMBER] Policy Details Update & Reissue Certificate Duplicat…" at bounding box center [260, 196] width 347 height 392
click at [320, 149] on div "Premium $ 357 . 70 Total $ 357 . 70" at bounding box center [365, 291] width 91 height 423
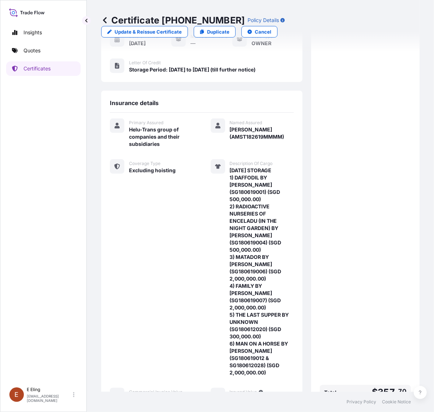
scroll to position [187, 0]
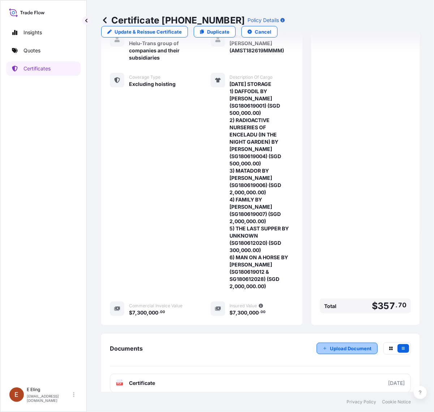
click at [349, 345] on p "Upload Document" at bounding box center [351, 348] width 42 height 7
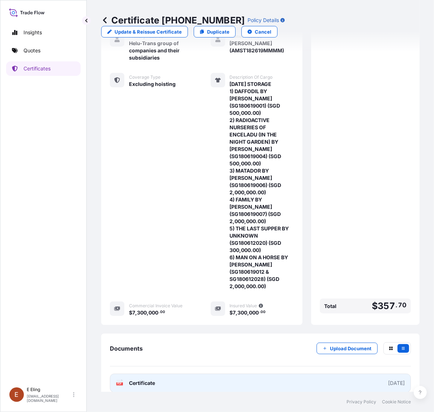
click at [283, 374] on link "PDF Certificate [DATE]" at bounding box center [260, 383] width 301 height 19
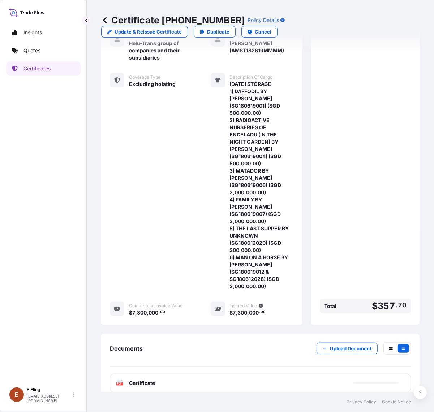
click at [426, 325] on html "Insights Quotes Certificates [PERSON_NAME] [EMAIL_ADDRESS][DOMAIN_NAME] Certifi…" at bounding box center [217, 206] width 434 height 412
click at [137, 257] on div "Coverage Type Excluding hoisting" at bounding box center [151, 181] width 83 height 217
click at [336, 334] on div "Documents Upload Document PDF Certificate [DATE]" at bounding box center [260, 368] width 318 height 68
click at [336, 343] on button "Upload Document" at bounding box center [346, 349] width 61 height 12
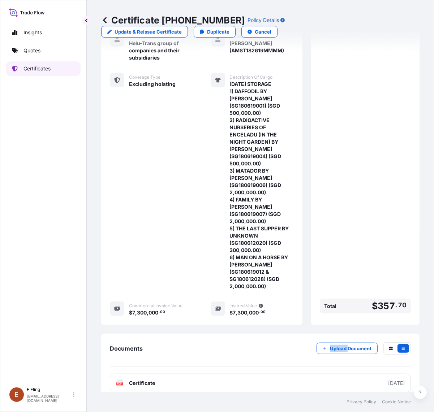
click at [30, 68] on p "Certificates" at bounding box center [36, 68] width 27 height 7
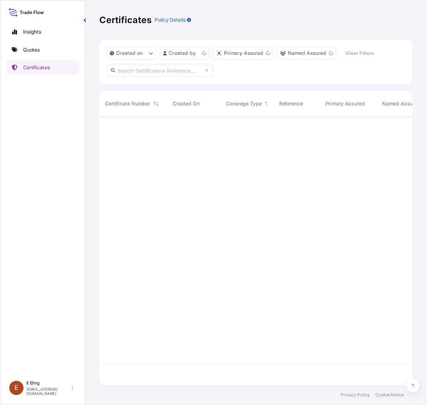
scroll to position [271, 311]
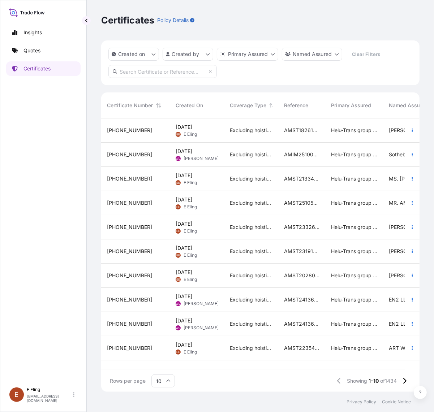
click at [148, 74] on input "text" at bounding box center [162, 71] width 108 height 13
paste input "AMST242507PTPT"
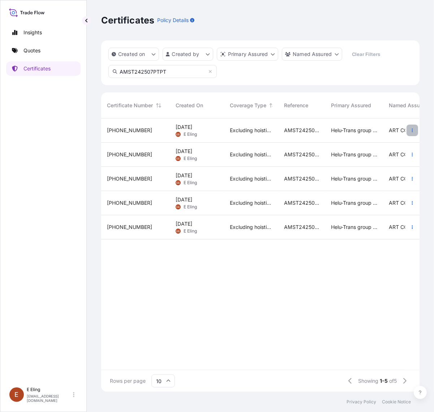
type input "AMST242507PTPT"
click at [411, 129] on icon "button" at bounding box center [412, 130] width 4 height 4
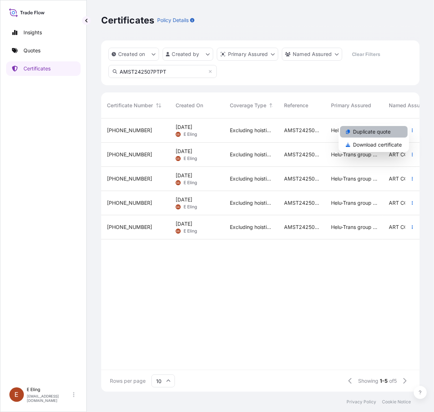
click at [385, 134] on p "Duplicate quote" at bounding box center [372, 131] width 38 height 7
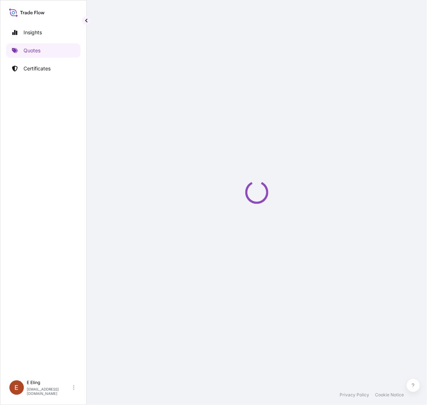
select select "STORAGE"
select select "Storage"
select select "[GEOGRAPHIC_DATA]"
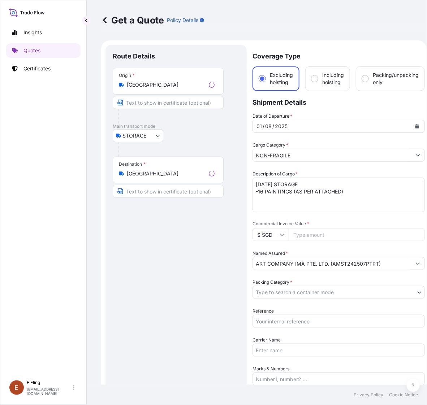
scroll to position [12, 0]
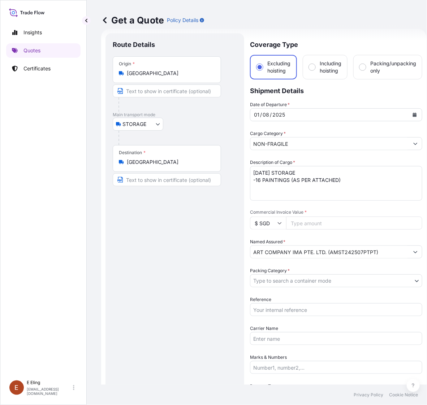
click at [414, 110] on button "Calendar" at bounding box center [415, 115] width 12 height 12
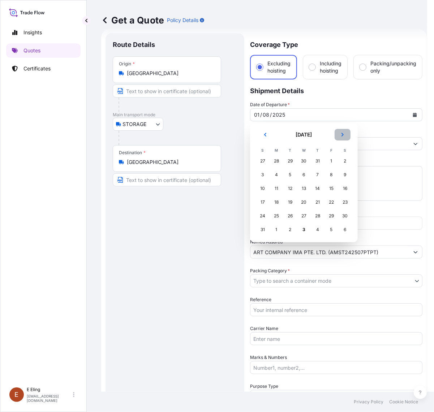
click at [345, 135] on button "Next" at bounding box center [342, 135] width 16 height 12
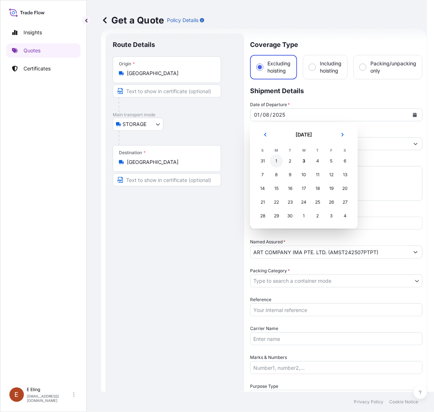
click at [277, 162] on div "1" at bounding box center [276, 161] width 13 height 13
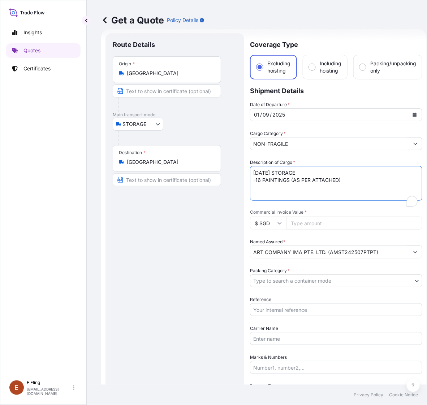
drag, startPoint x: 264, startPoint y: 172, endPoint x: 242, endPoint y: 173, distance: 21.7
click at [242, 173] on form "Route Details Place of loading Road / Inland Road / Inland Origin * [GEOGRAPHIC…" at bounding box center [263, 287] width 325 height 516
type textarea "[DATE] STORAGE -16 PAINTINGS (AS PER ATTACHED)"
click at [289, 311] on input "Reference" at bounding box center [336, 309] width 172 height 13
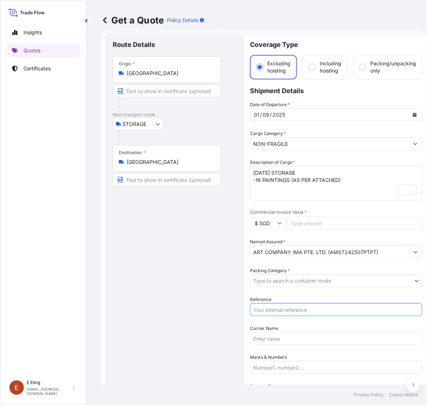
paste input "AMST242507PTPT"
type input "AMST242507PTPT"
click at [324, 226] on input "Commercial Invoice Value *" at bounding box center [354, 223] width 136 height 13
paste input "43200.00"
type input "43200.00"
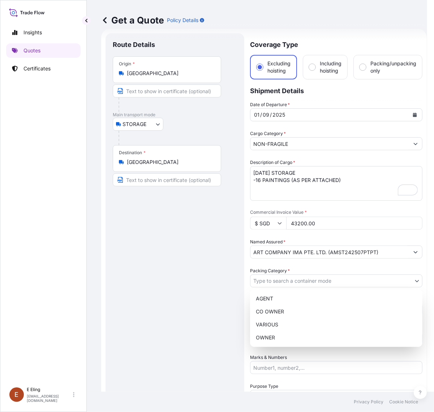
click at [282, 279] on body "Insights Quotes Certificates [PERSON_NAME] [EMAIL_ADDRESS][DOMAIN_NAME] Get a Q…" at bounding box center [213, 206] width 427 height 412
click at [274, 335] on div "OWNER" at bounding box center [336, 337] width 166 height 13
select select "27"
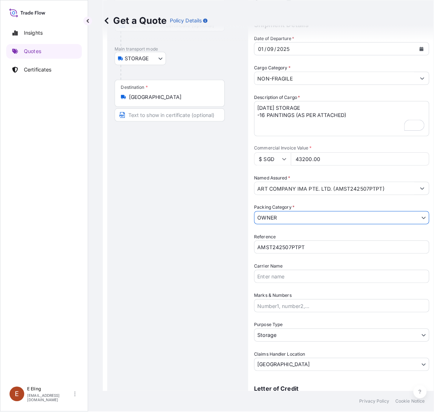
scroll to position [164, 0]
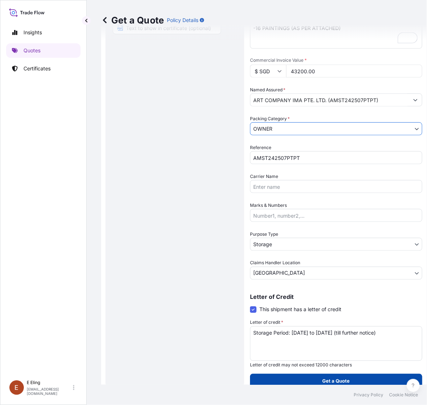
click at [361, 380] on button "Get a Quote" at bounding box center [336, 381] width 172 height 14
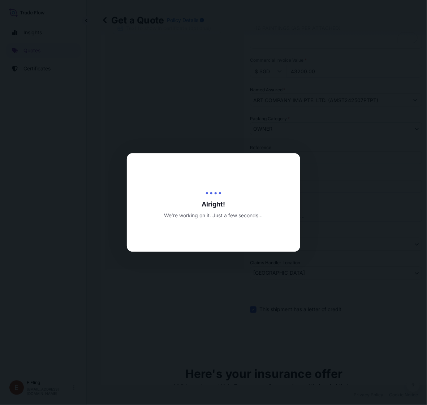
type input "[DATE]"
select select "STORAGE"
select select "Transit"
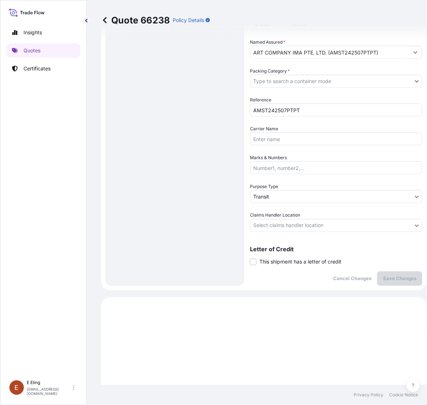
scroll to position [271, 0]
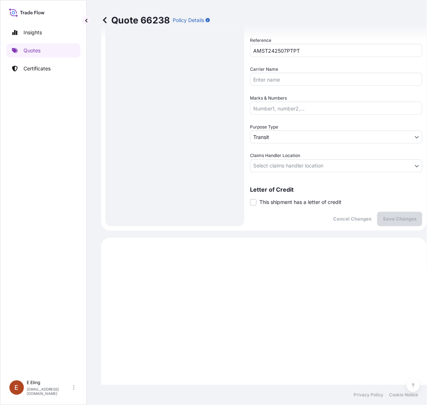
drag, startPoint x: 286, startPoint y: 211, endPoint x: 285, endPoint y: 206, distance: 4.3
click at [286, 212] on div "Cancel Changes Save Changes" at bounding box center [336, 219] width 172 height 14
click at [285, 206] on div "Coverage Type Excluding hoisting Including hoisting Packing/unpacking only Ship…" at bounding box center [336, 0] width 172 height 452
click at [288, 194] on div "Letter of Credit This shipment has a letter of credit Letter of credit * Letter…" at bounding box center [336, 196] width 172 height 19
click at [289, 201] on span "This shipment has a letter of credit" at bounding box center [300, 202] width 82 height 7
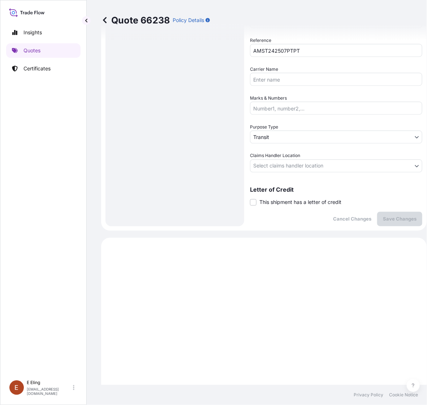
click at [250, 199] on input "This shipment has a letter of credit" at bounding box center [250, 199] width 0 height 0
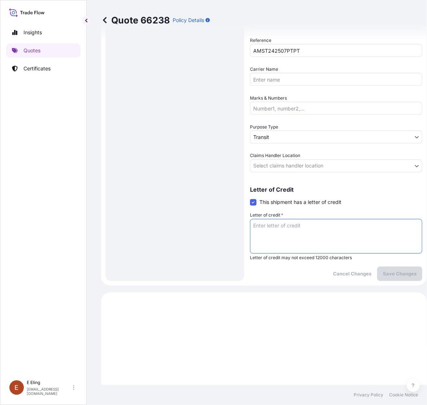
click at [292, 226] on textarea "Letter of credit *" at bounding box center [336, 236] width 172 height 35
paste textarea "Storage Period: [DATE] to [DATE] (till further notice)"
type textarea "Storage Period: [DATE] to [DATE] (till further notice)"
drag, startPoint x: 286, startPoint y: 153, endPoint x: 288, endPoint y: 161, distance: 8.3
click at [287, 153] on span "Claims Handler Location" at bounding box center [275, 155] width 50 height 7
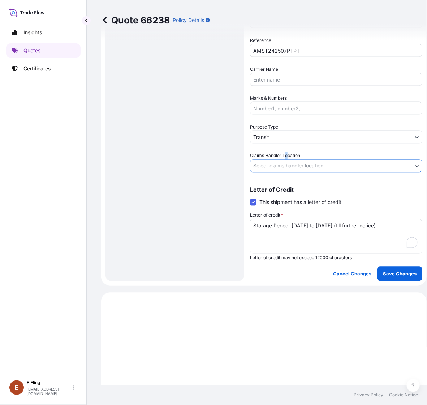
click at [289, 164] on body "Insights Quotes Certificates [PERSON_NAME] [EMAIL_ADDRESS][DOMAIN_NAME] Quote 6…" at bounding box center [213, 202] width 427 height 405
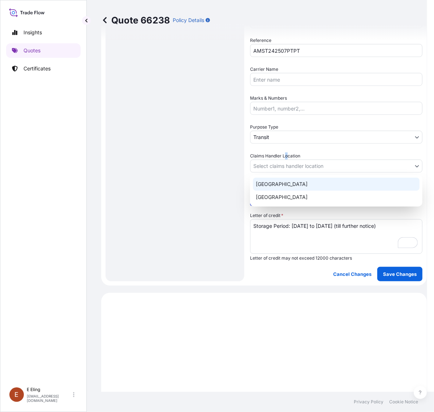
click at [286, 188] on div "[GEOGRAPHIC_DATA]" at bounding box center [336, 184] width 166 height 13
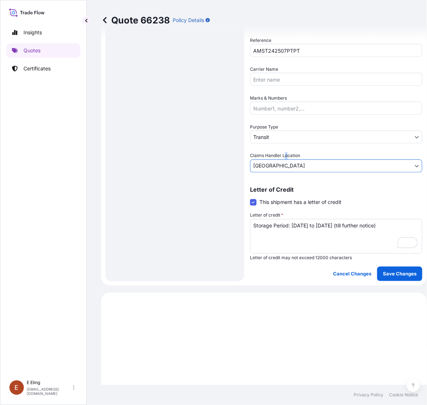
click at [285, 168] on body "Insights Quotes Certificates [PERSON_NAME] [EMAIL_ADDRESS][DOMAIN_NAME] Quote 6…" at bounding box center [213, 202] width 427 height 405
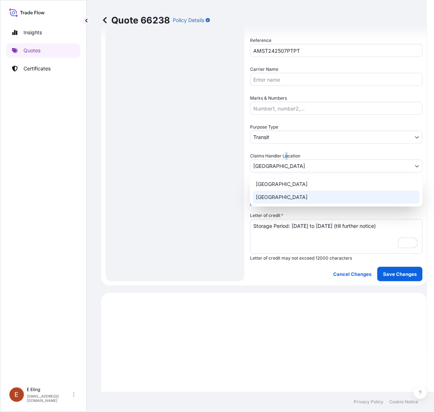
click at [280, 197] on div "[GEOGRAPHIC_DATA]" at bounding box center [336, 197] width 166 height 13
select select "[GEOGRAPHIC_DATA]"
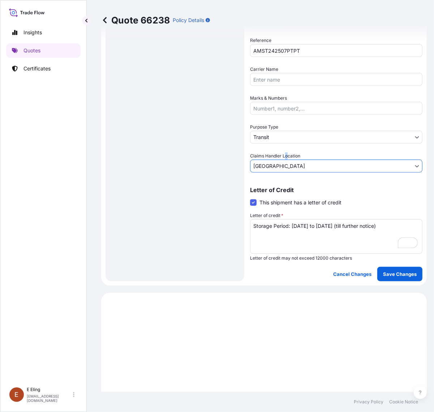
click at [284, 142] on body "Insights Quotes Certificates [PERSON_NAME] [EMAIL_ADDRESS][DOMAIN_NAME] Quote 6…" at bounding box center [217, 206] width 434 height 412
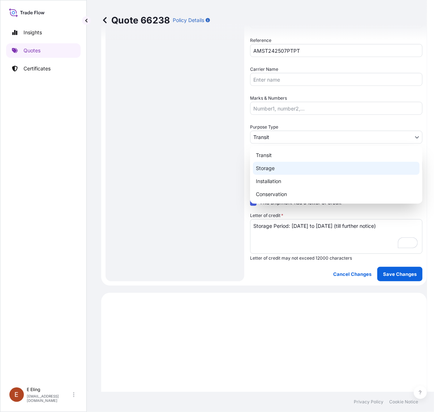
click at [269, 170] on div "Storage" at bounding box center [336, 168] width 166 height 13
select select "Storage"
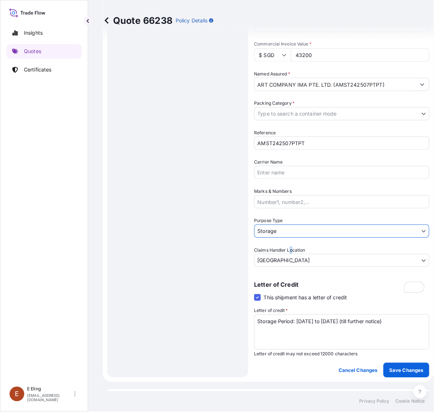
scroll to position [181, 0]
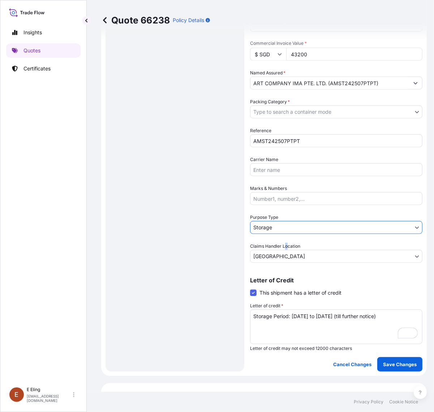
click at [272, 116] on body "Insights Quotes Certificates [PERSON_NAME] [EMAIL_ADDRESS][DOMAIN_NAME] Quote 6…" at bounding box center [217, 206] width 434 height 412
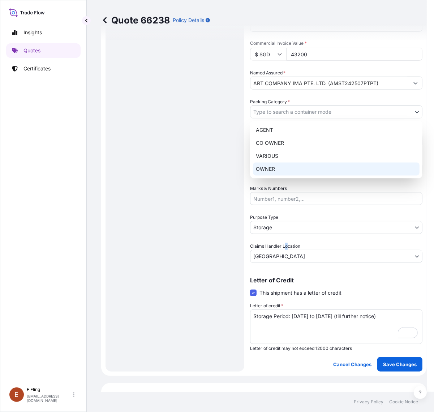
click at [275, 168] on div "OWNER" at bounding box center [336, 168] width 166 height 13
select select "27"
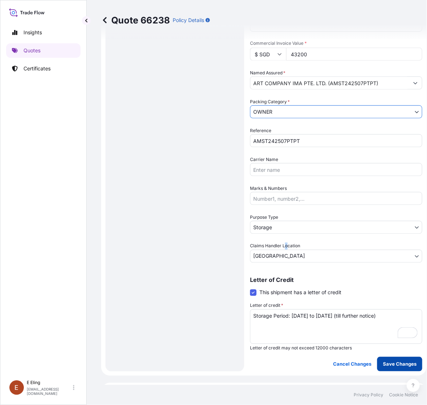
click at [396, 365] on p "Save Changes" at bounding box center [400, 364] width 34 height 7
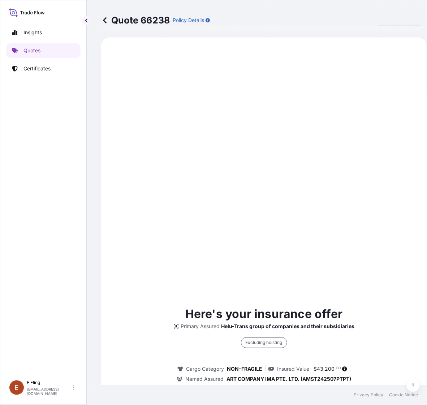
select select "STORAGE"
select select "Storage"
select select "[GEOGRAPHIC_DATA]"
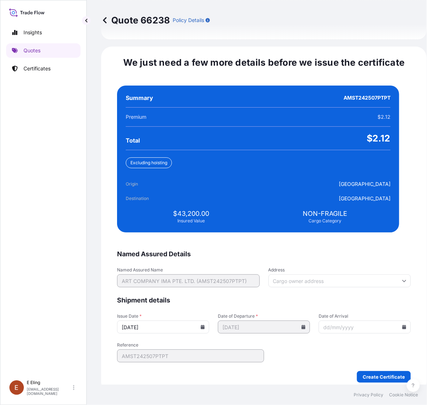
click at [203, 321] on input "[DATE]" at bounding box center [163, 327] width 92 height 13
click at [205, 325] on icon at bounding box center [203, 327] width 4 height 4
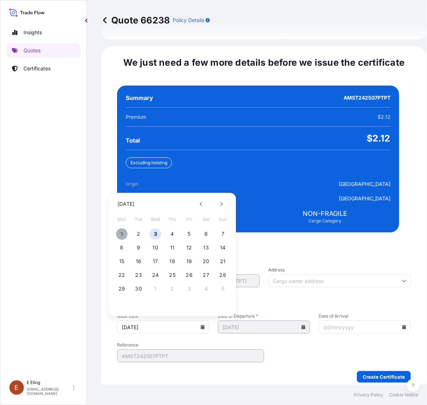
click at [125, 229] on button "1" at bounding box center [122, 235] width 12 height 12
type input "[DATE]"
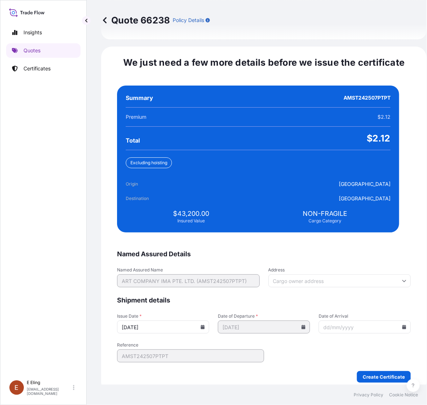
click at [387, 321] on input "Date of Arrival" at bounding box center [364, 327] width 92 height 13
click at [402, 325] on icon at bounding box center [404, 327] width 4 height 4
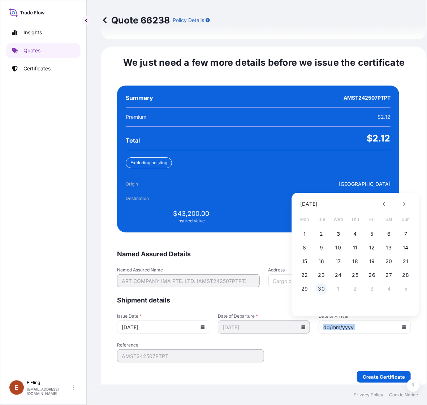
click at [320, 283] on button "30" at bounding box center [322, 289] width 12 height 12
type input "[DATE]"
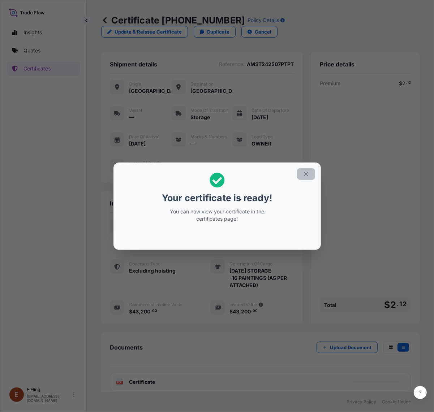
click at [308, 174] on icon "button" at bounding box center [306, 174] width 6 height 6
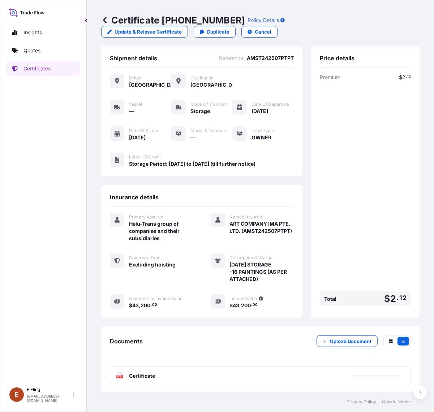
click at [204, 370] on div "PDF Certificate" at bounding box center [260, 375] width 301 height 19
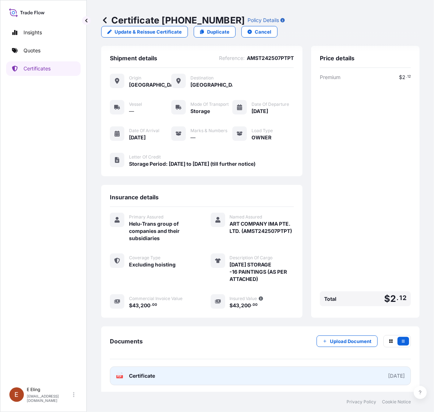
click at [203, 375] on link "PDF Certificate [DATE]" at bounding box center [260, 375] width 301 height 19
